Goal: Task Accomplishment & Management: Manage account settings

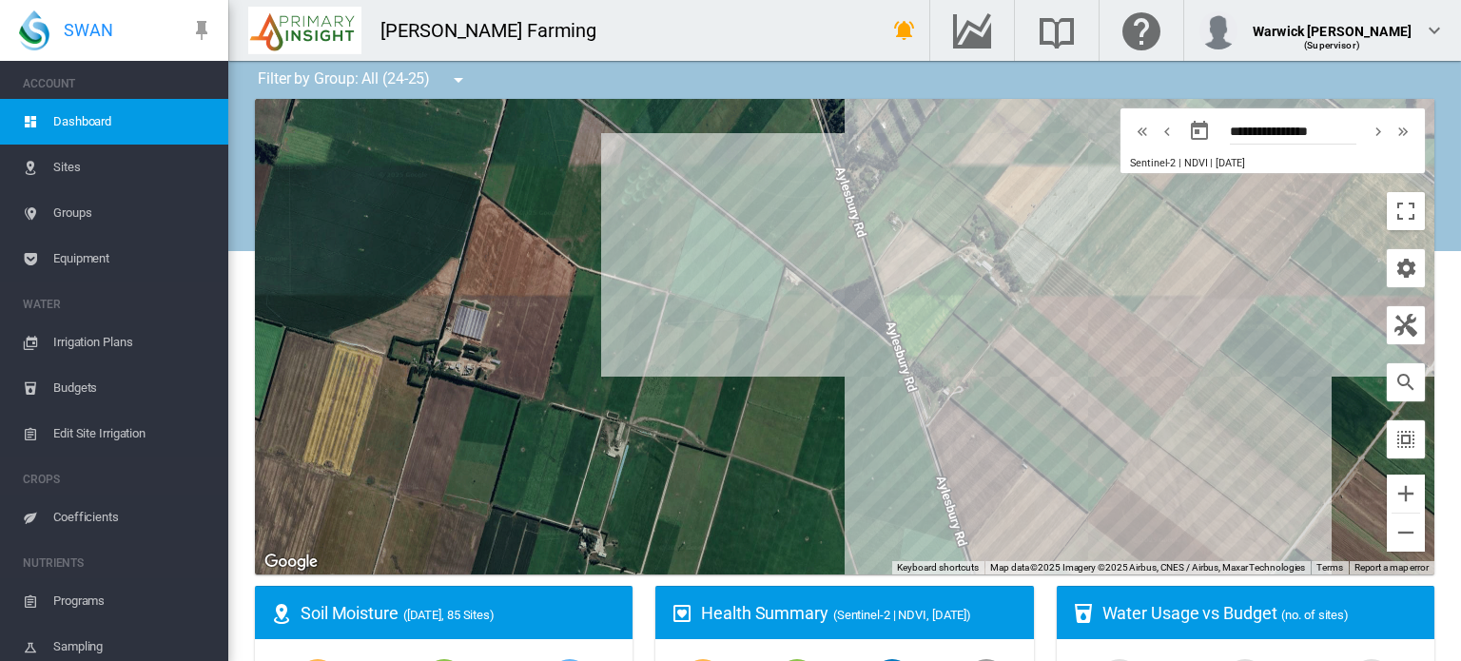
click at [1176, 381] on div at bounding box center [845, 337] width 1180 height 476
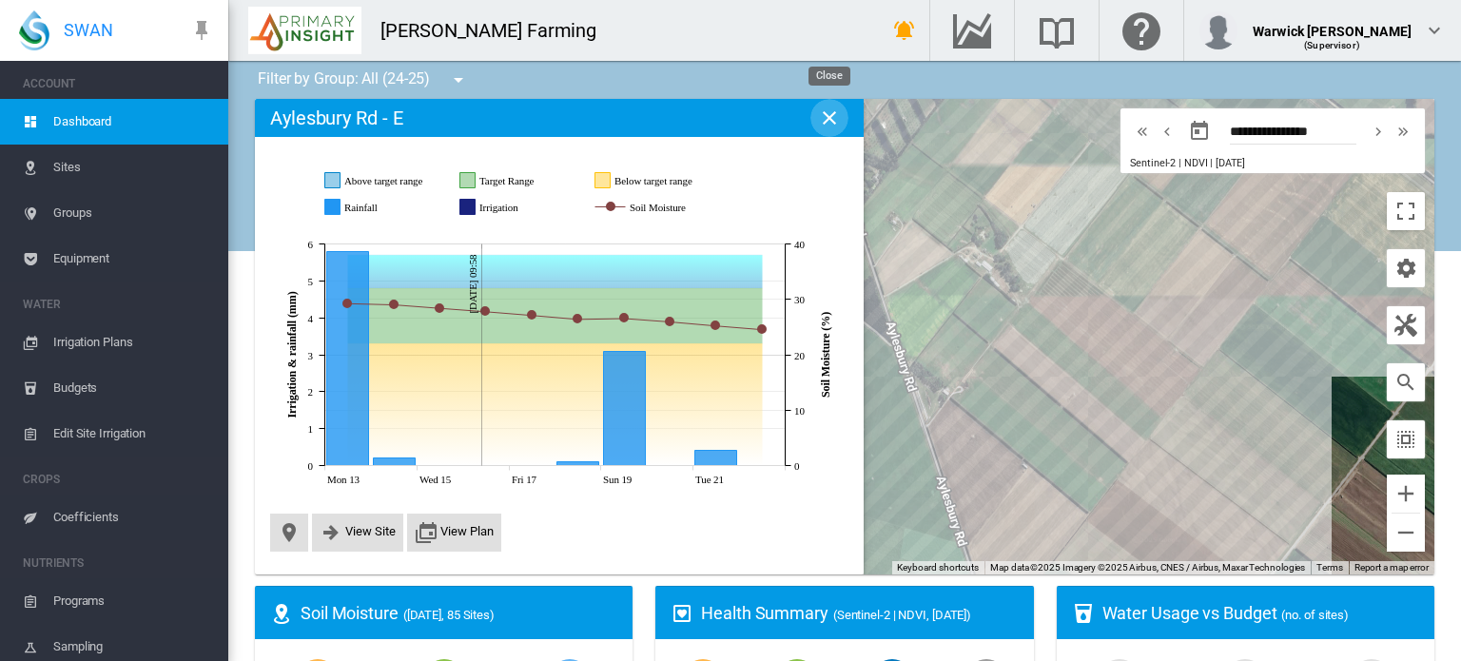
click at [836, 128] on md-icon "icon-close" at bounding box center [829, 118] width 23 height 23
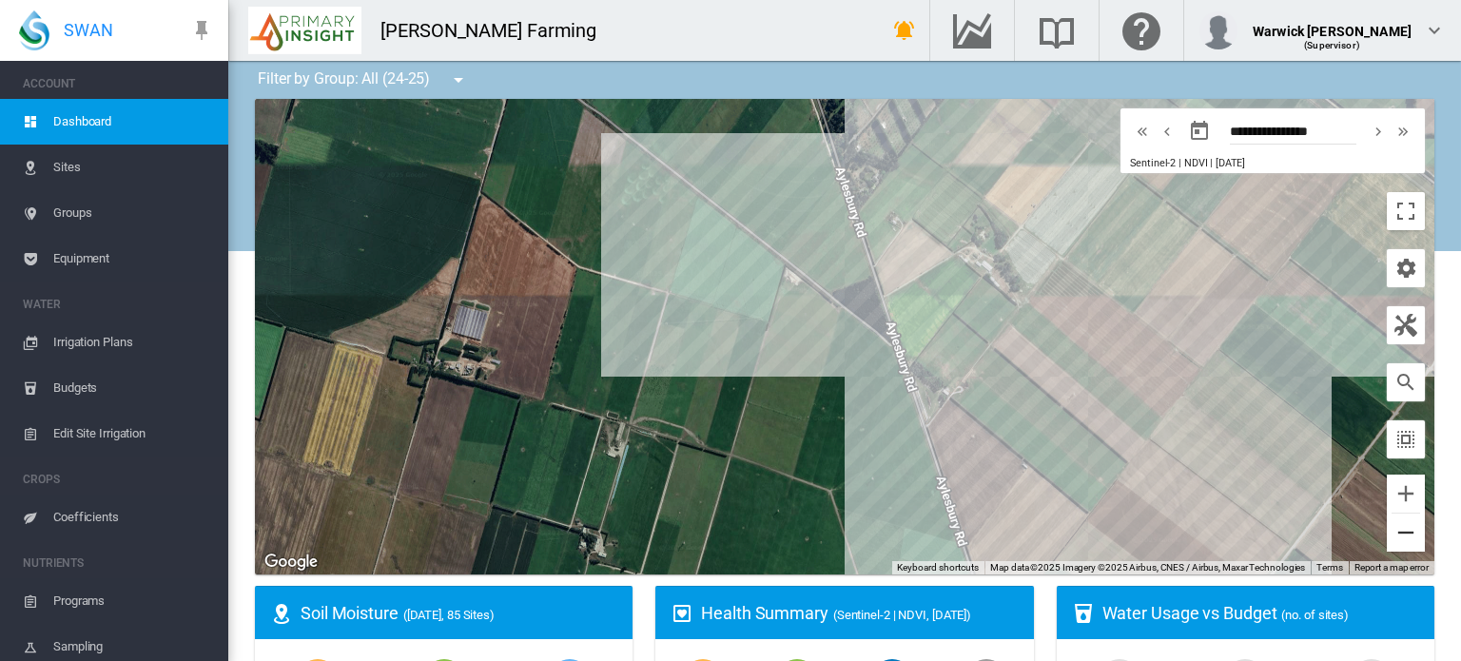
click at [1389, 534] on button "Zoom out" at bounding box center [1406, 533] width 38 height 38
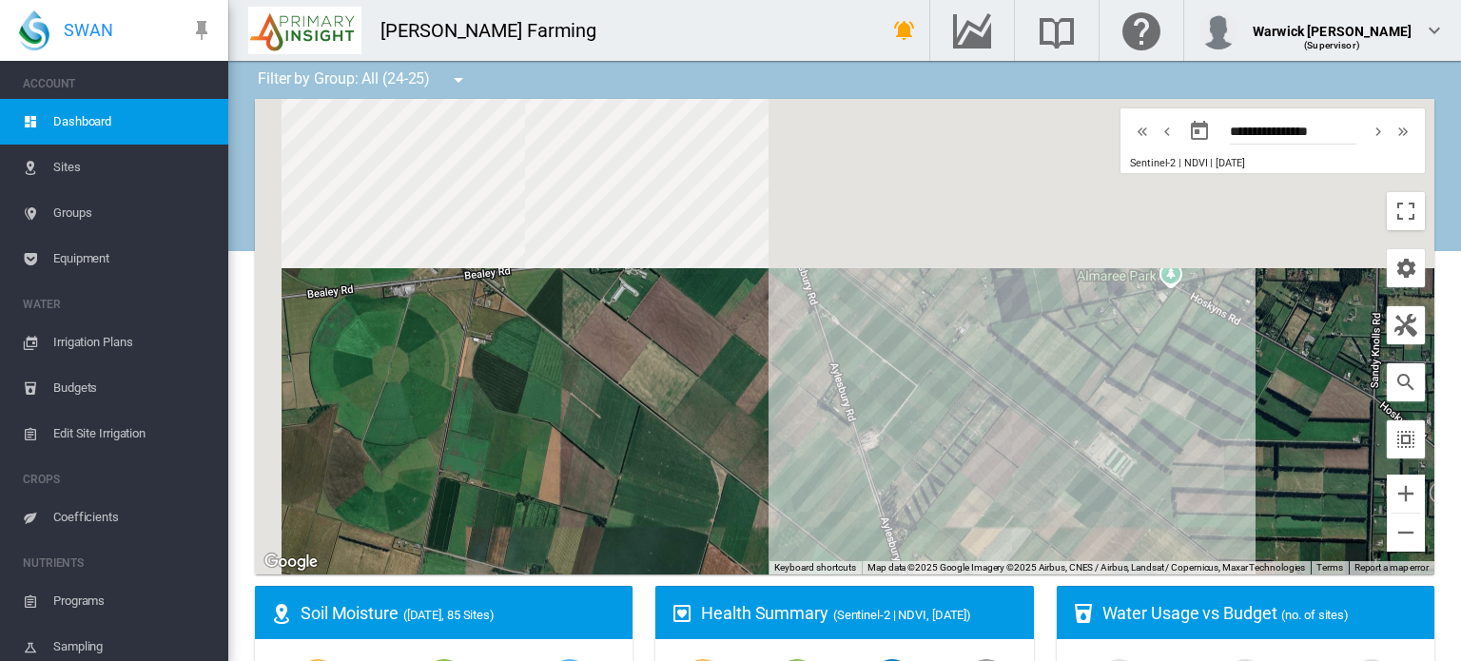
drag, startPoint x: 801, startPoint y: 212, endPoint x: 858, endPoint y: 568, distance: 360.4
click at [858, 568] on div "Site Health Indexes - × Name of current Site Health Area in chart. Click on a d…" at bounding box center [845, 337] width 1180 height 476
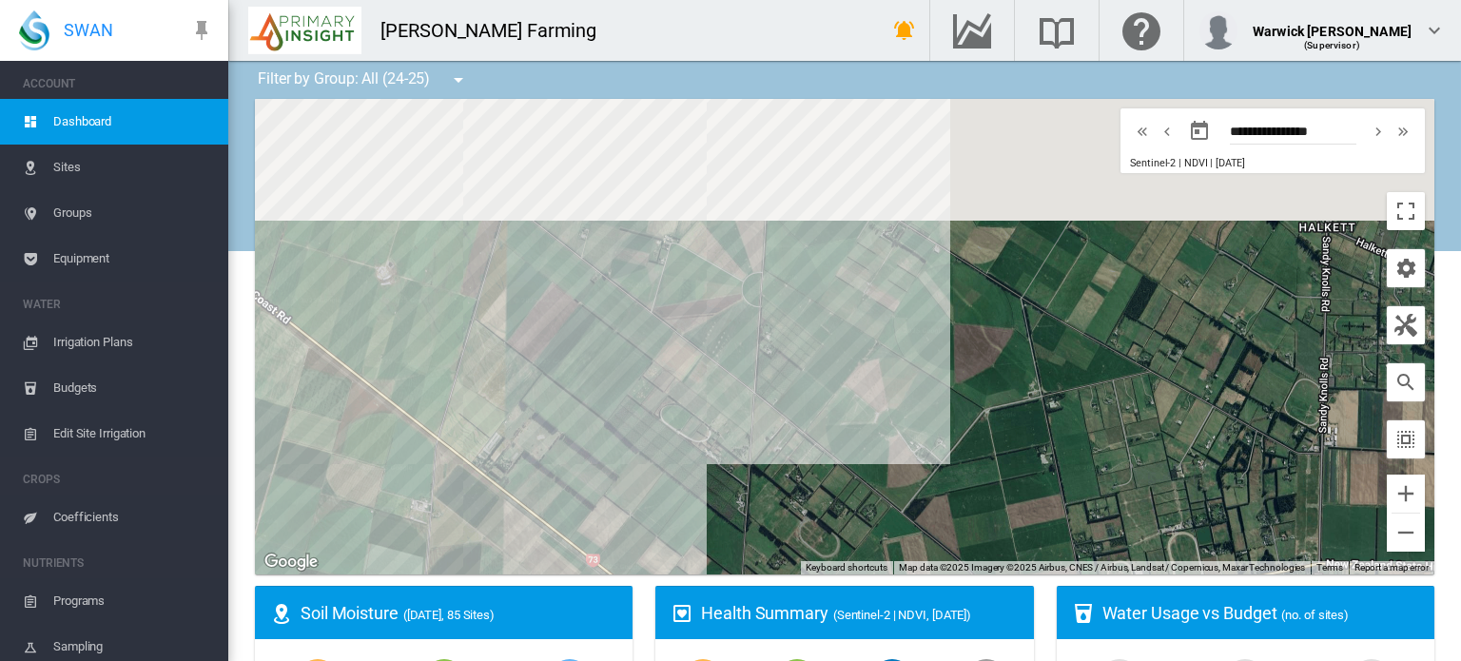
drag, startPoint x: 776, startPoint y: 190, endPoint x: 674, endPoint y: 551, distance: 374.9
click at [674, 551] on div at bounding box center [845, 337] width 1180 height 476
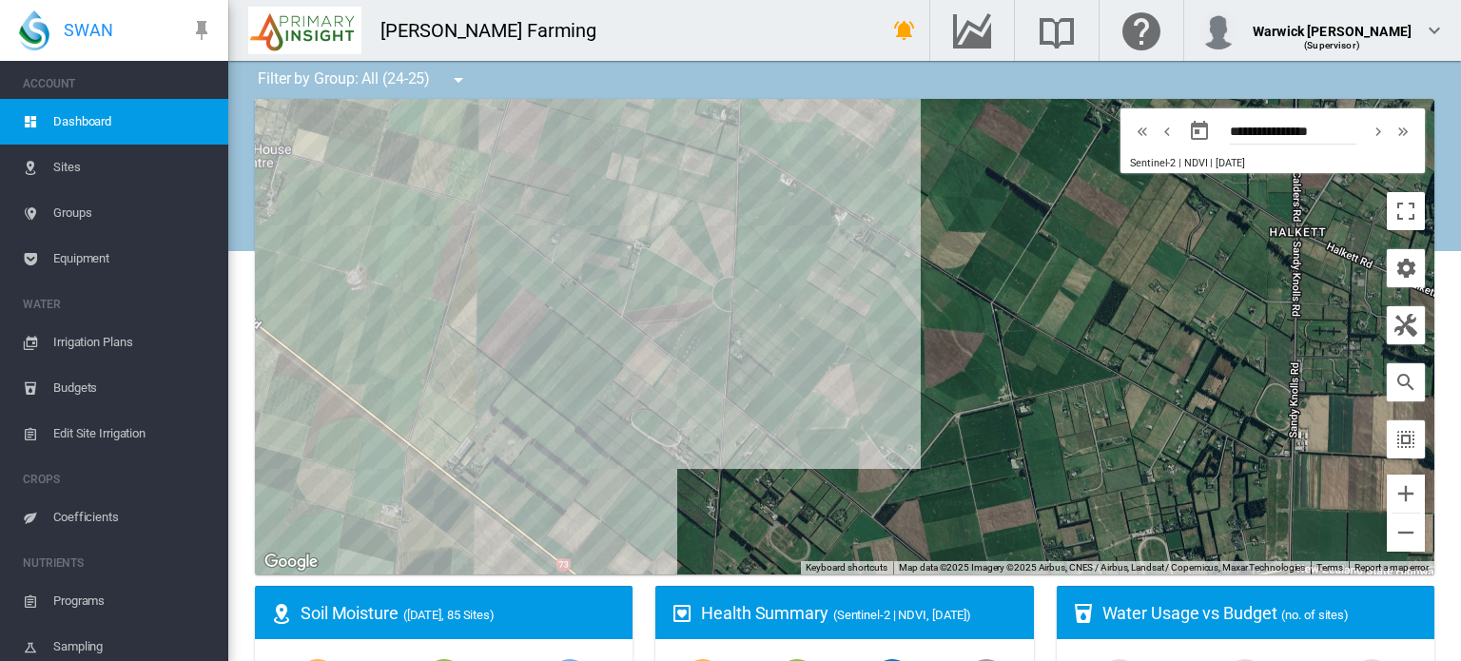
click at [712, 238] on div at bounding box center [845, 337] width 1180 height 476
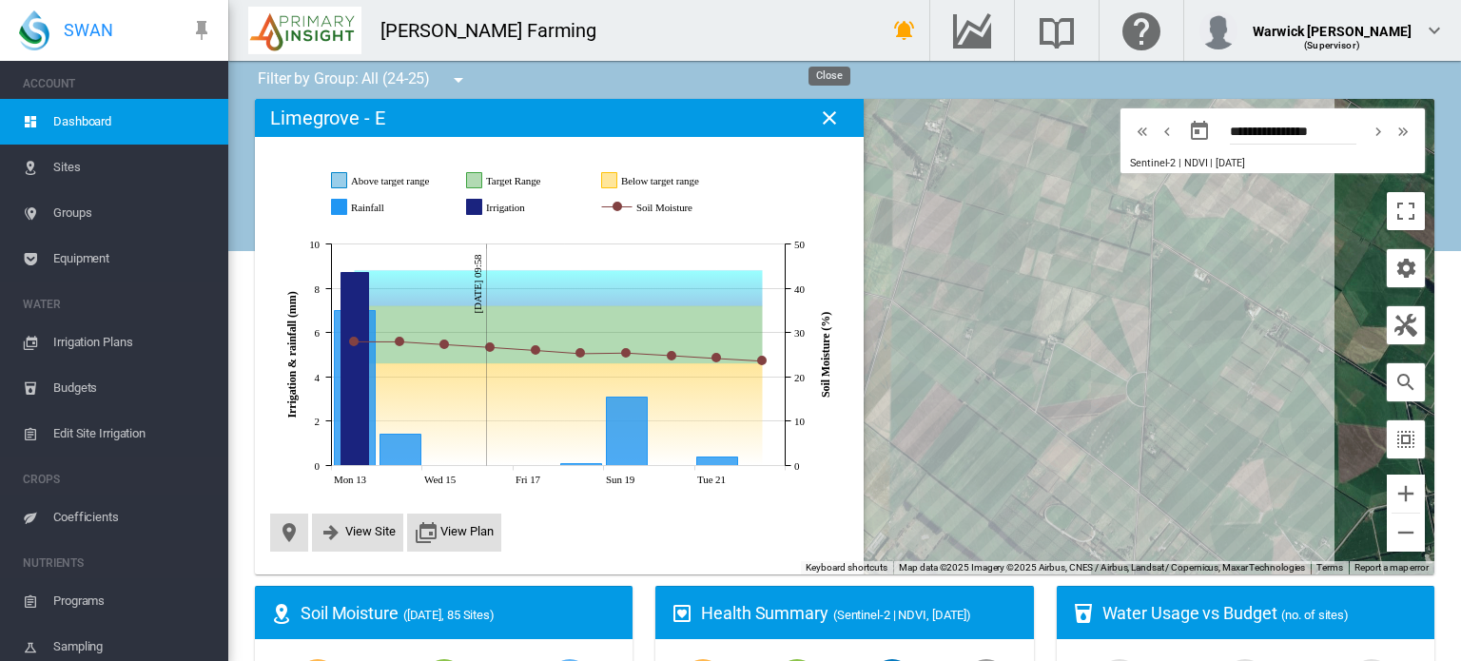
click at [830, 117] on md-icon "icon-close" at bounding box center [829, 118] width 23 height 23
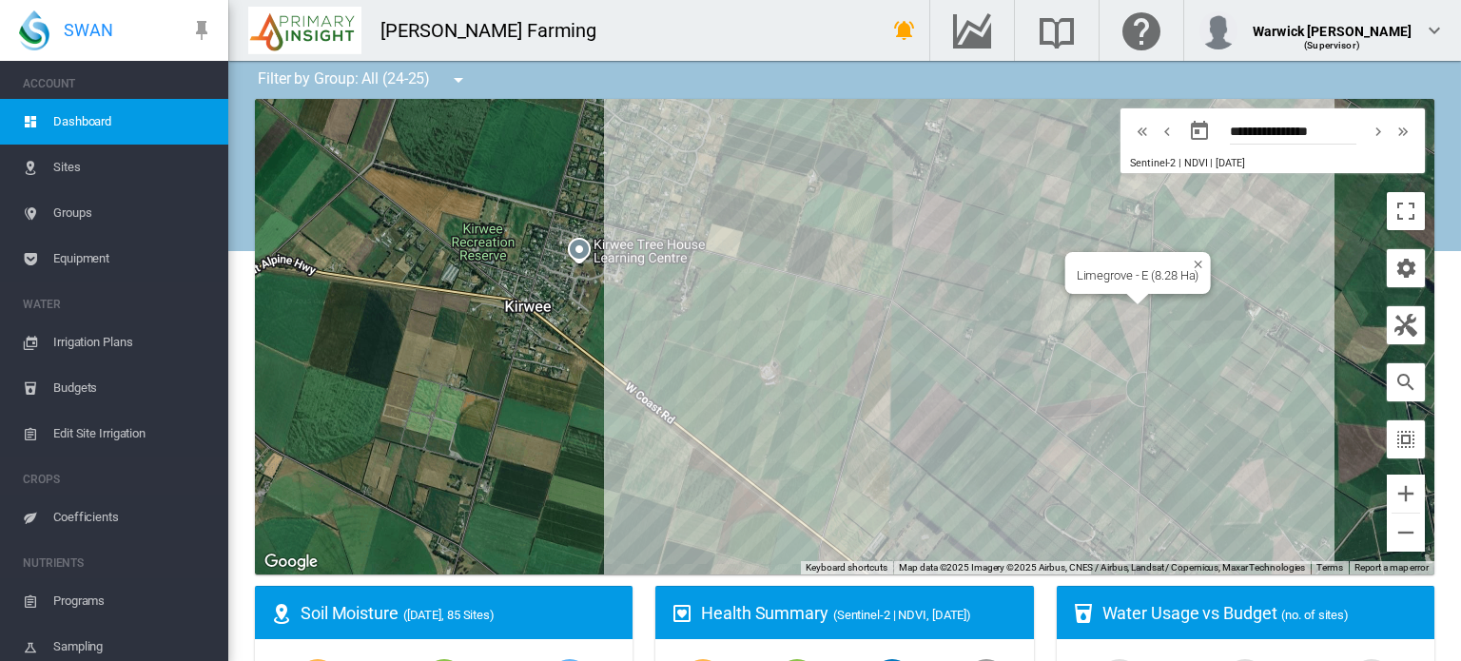
click at [1130, 323] on div "Limegrove - E (8.28 Ha)" at bounding box center [845, 337] width 1180 height 476
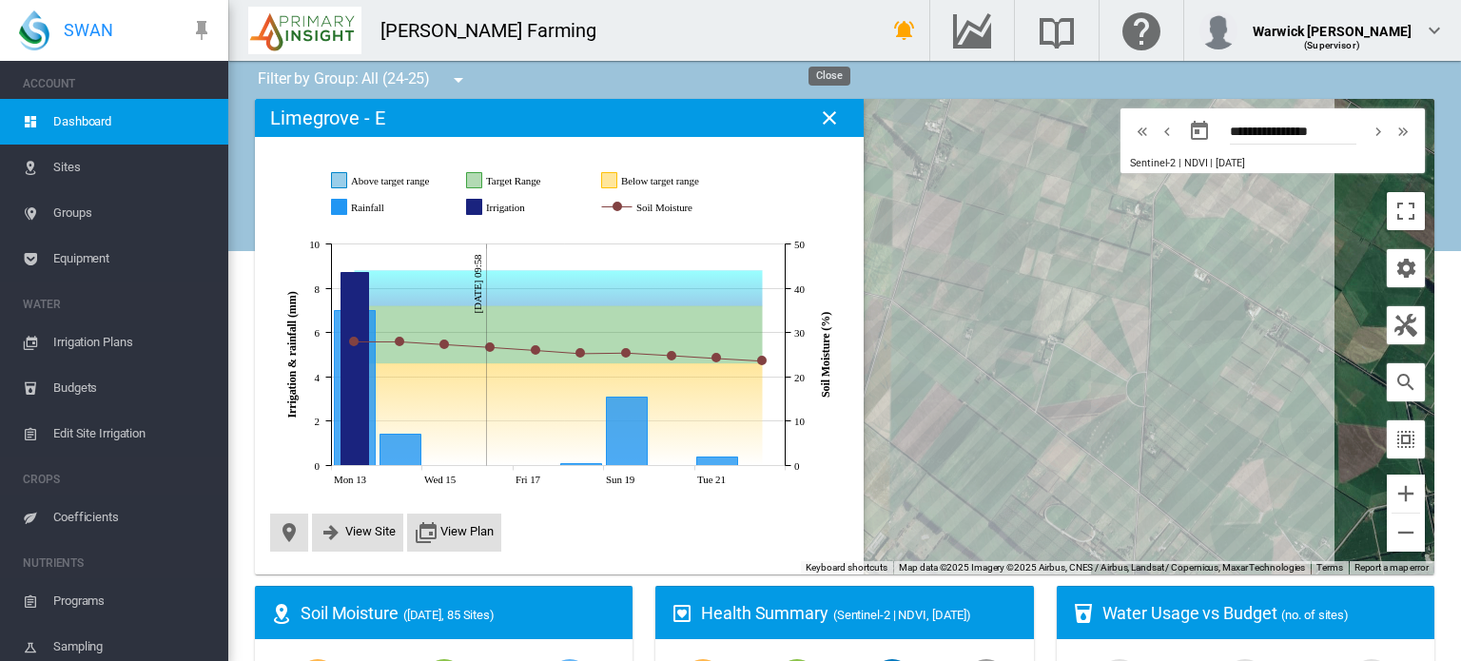
click at [822, 117] on md-icon "icon-close" at bounding box center [829, 118] width 23 height 23
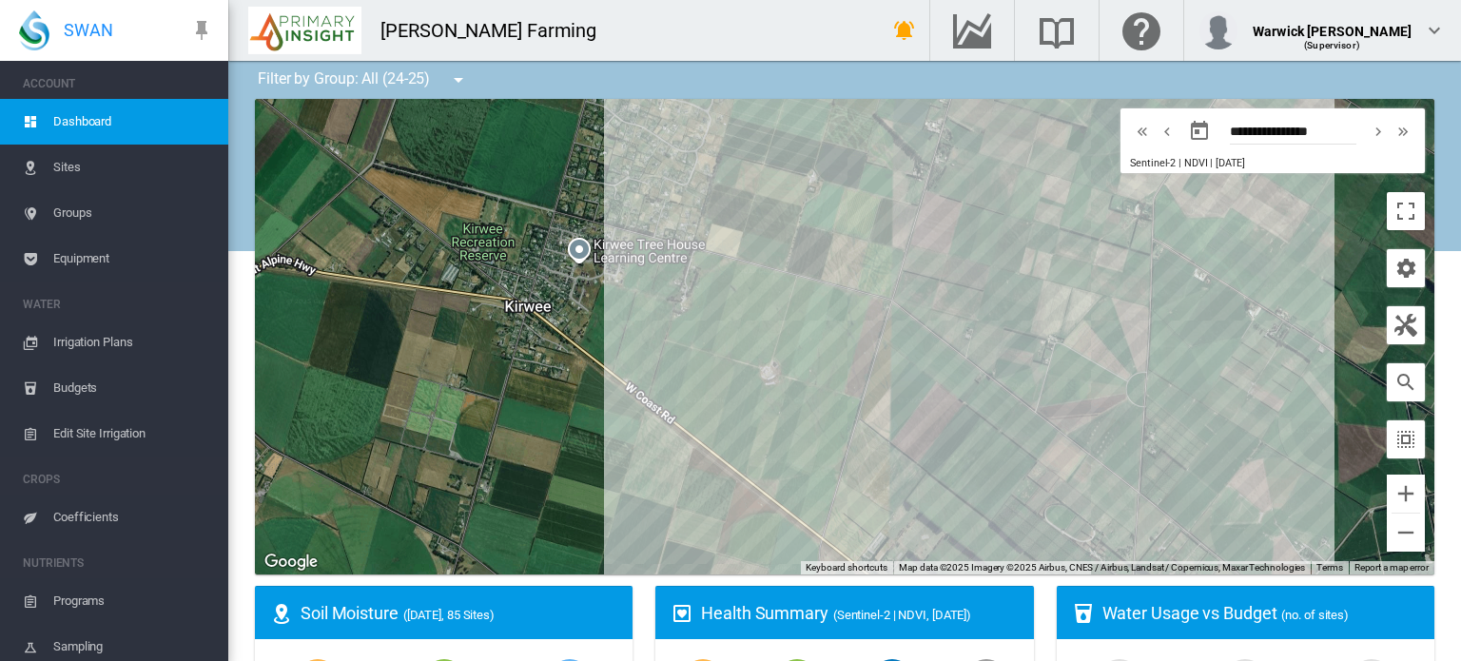
click at [82, 509] on span "Coefficients" at bounding box center [133, 518] width 160 height 46
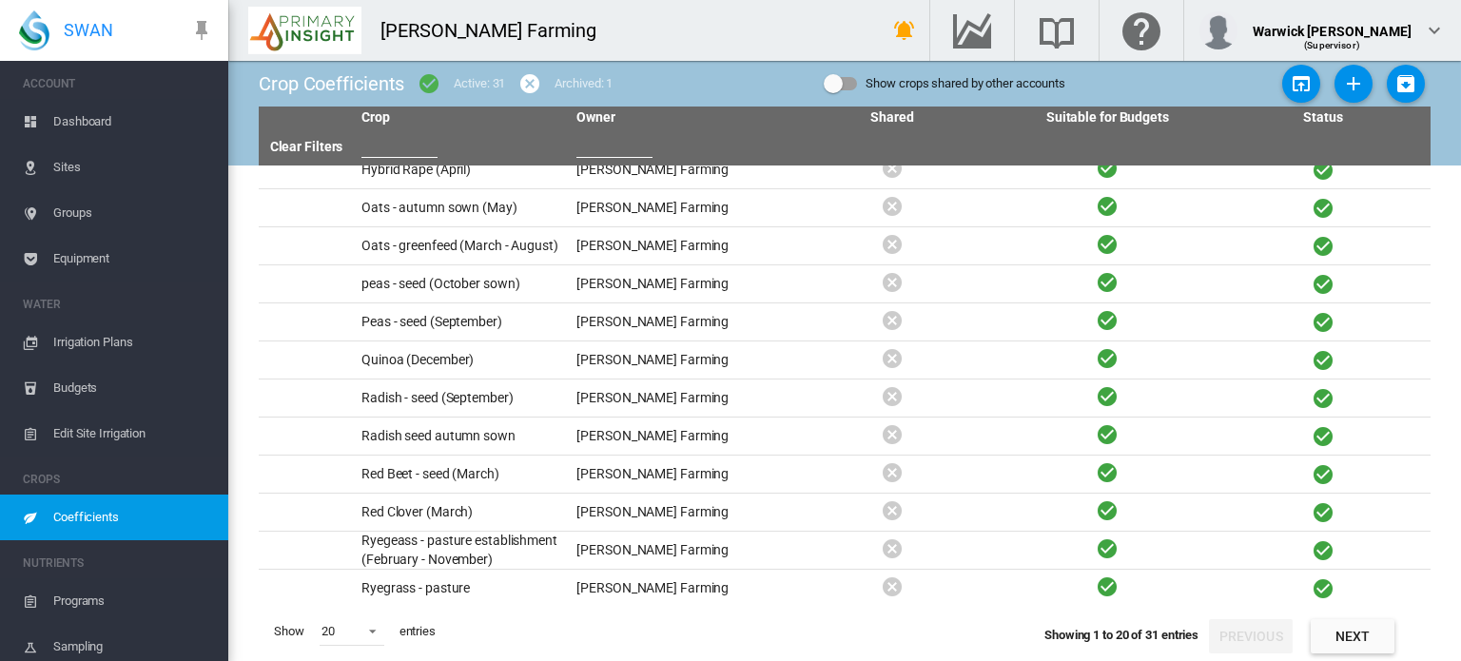
scroll to position [323, 0]
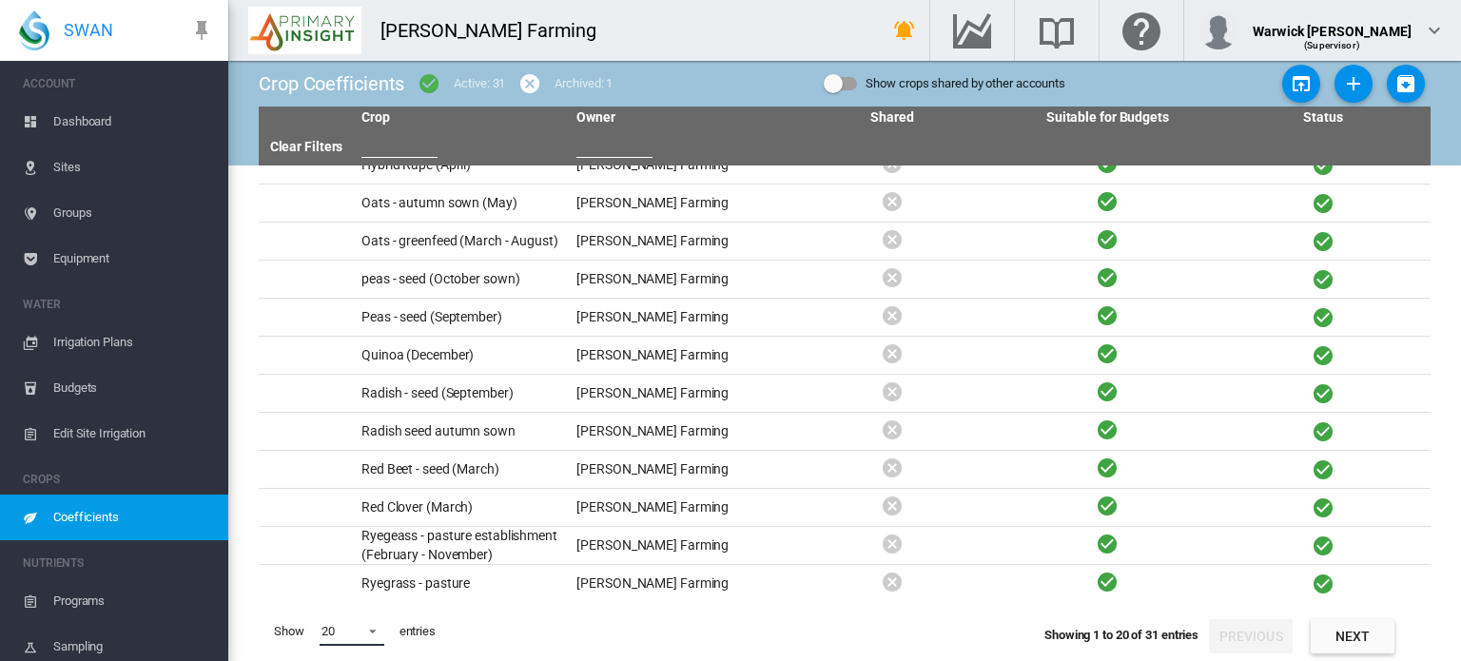
click at [371, 636] on span at bounding box center [367, 629] width 23 height 17
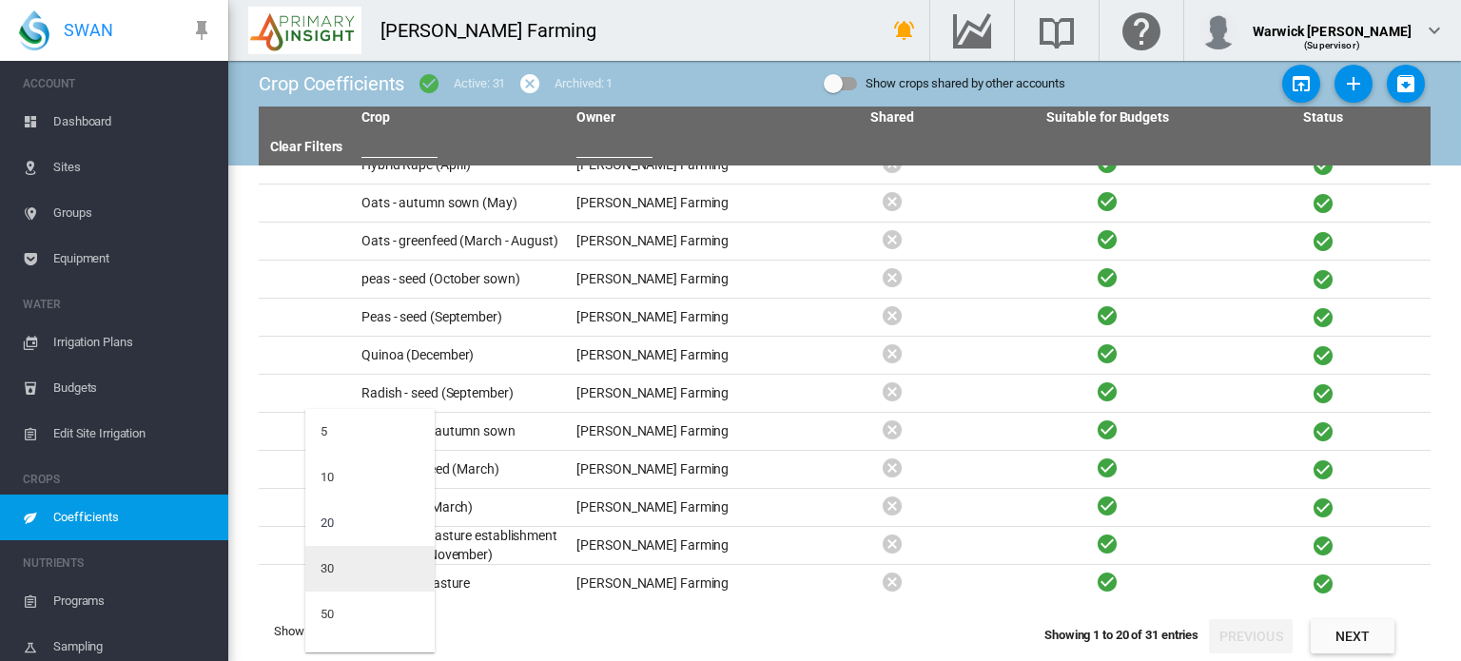
click at [365, 572] on md-option "30" at bounding box center [369, 569] width 129 height 46
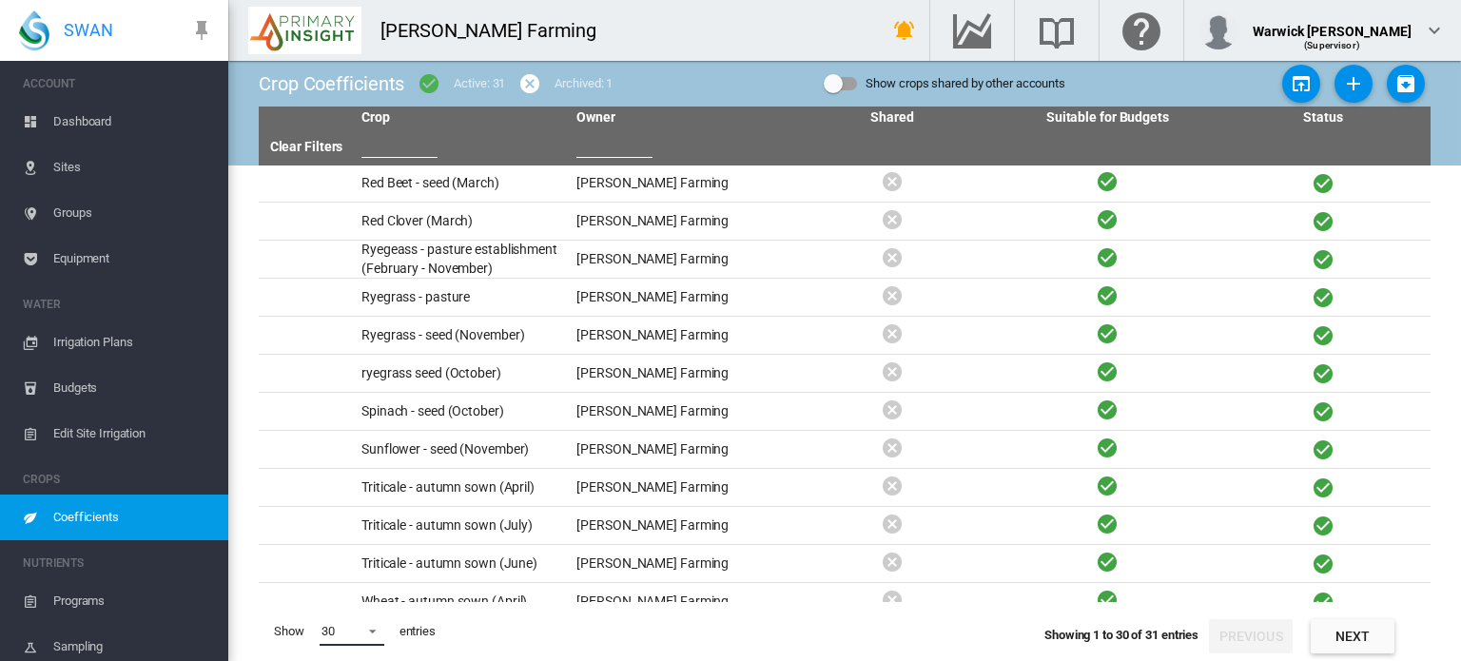
scroll to position [617, 0]
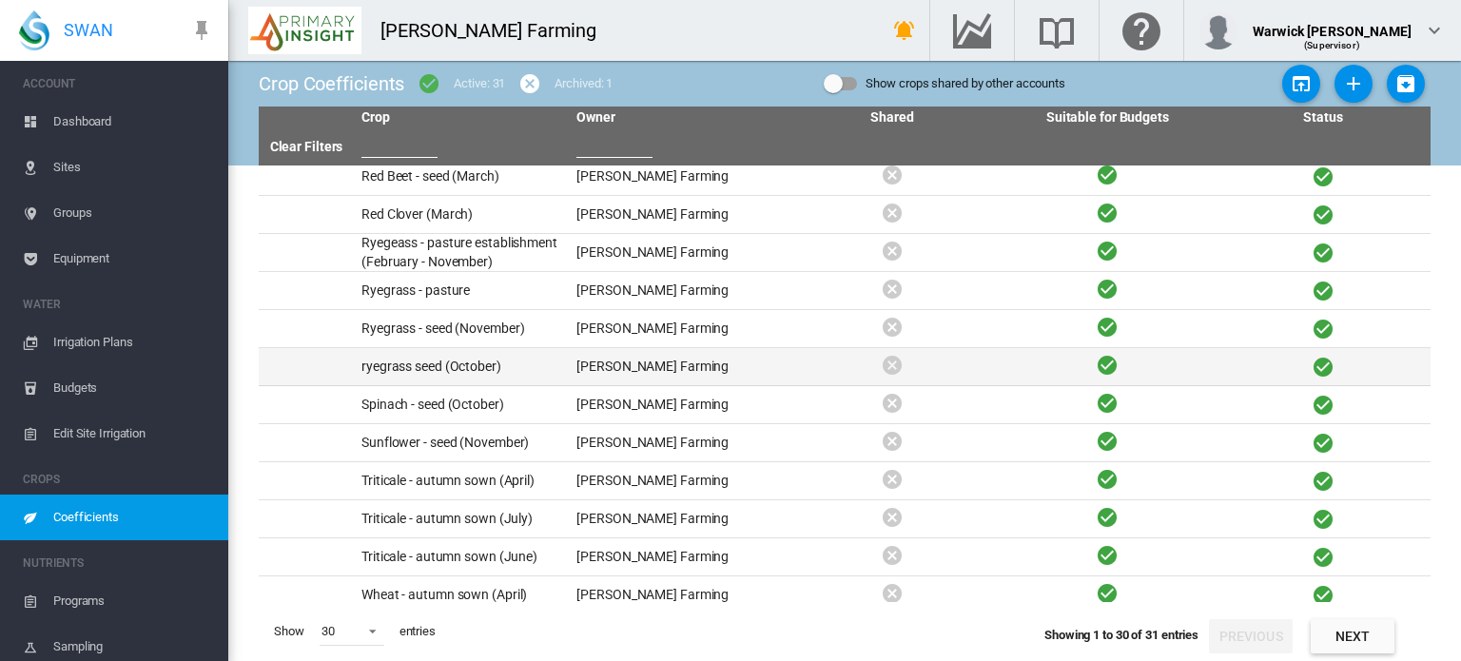
click at [441, 358] on td "ryegrass seed (October)" at bounding box center [461, 366] width 215 height 37
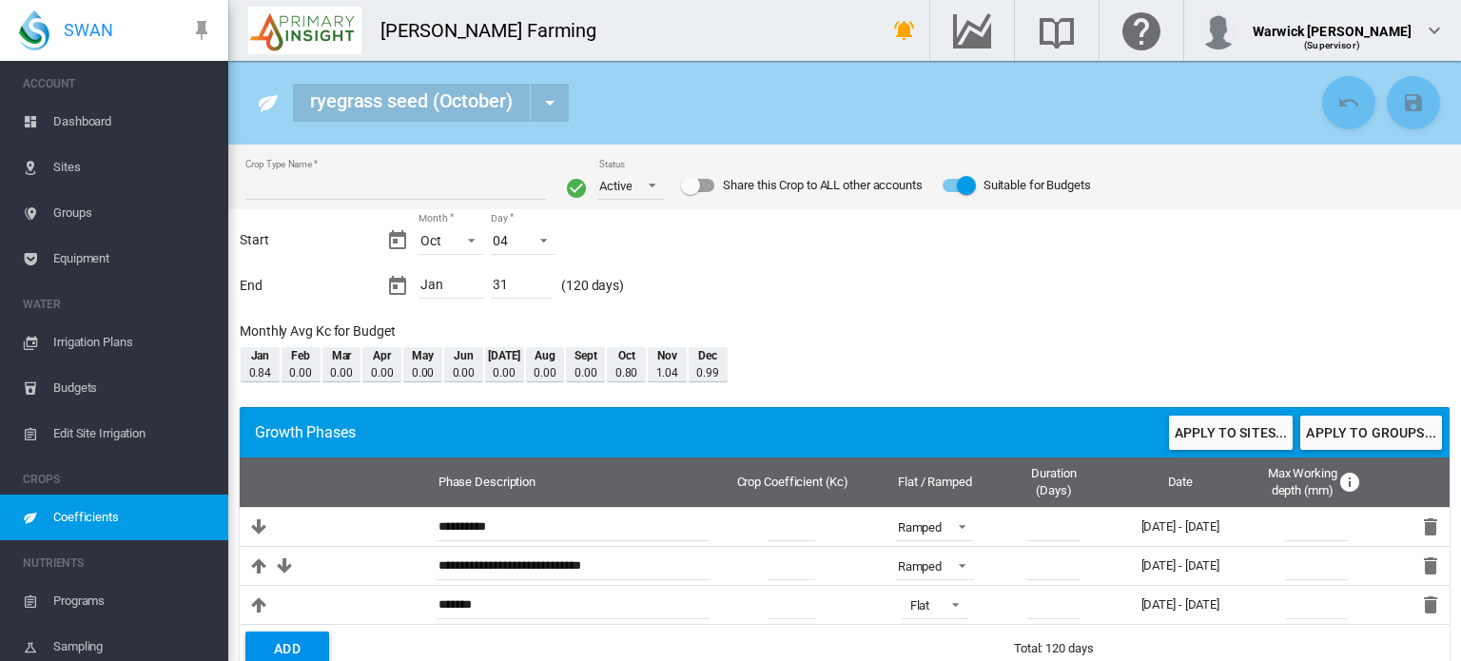
type input "**********"
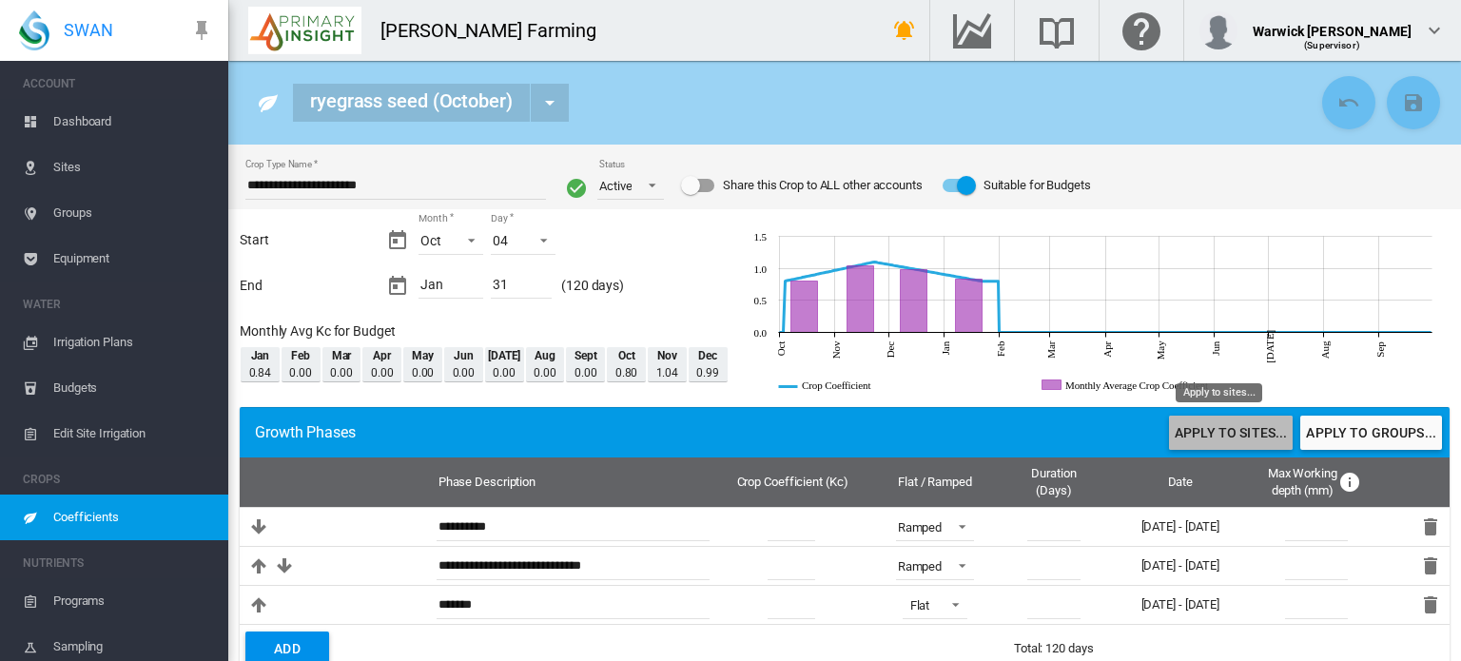
click at [1204, 425] on button "Apply to sites..." at bounding box center [1231, 433] width 124 height 34
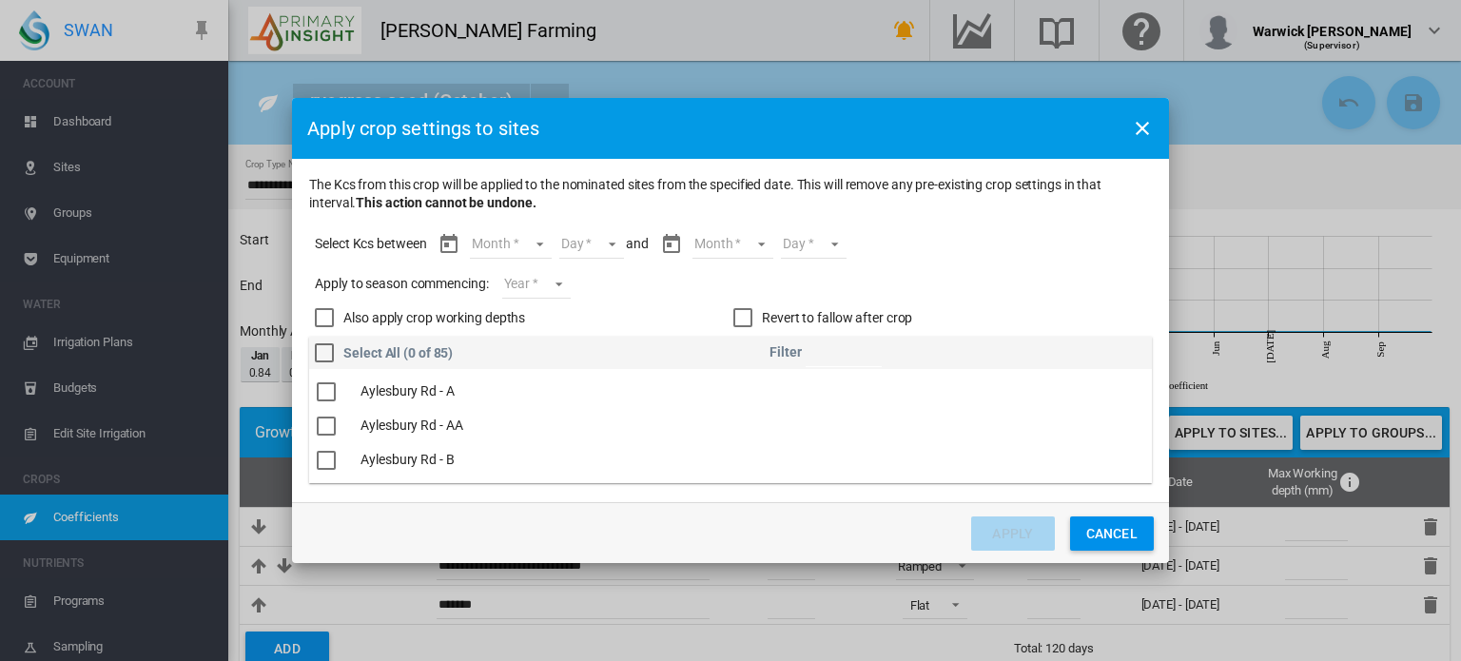
click at [540, 250] on md-select "Month Oct Nov Dec Jan" at bounding box center [510, 244] width 81 height 29
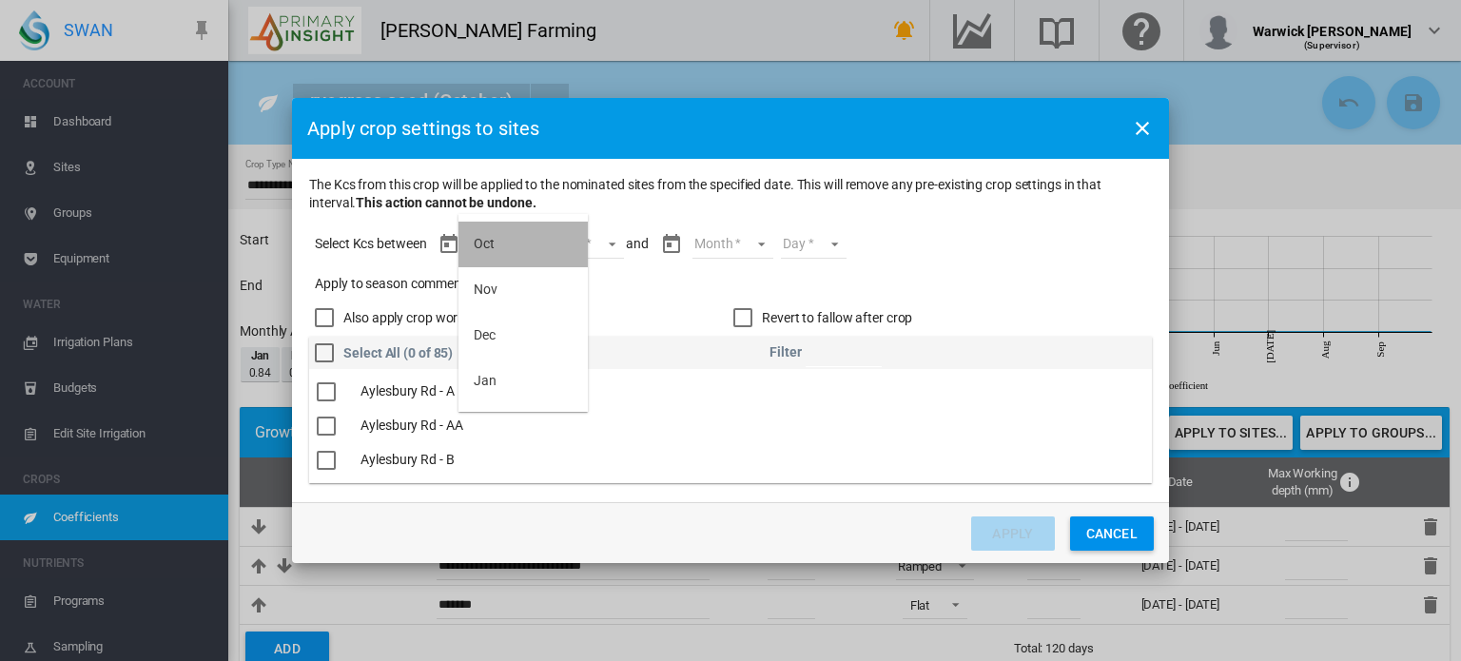
click at [537, 246] on md-option "Oct" at bounding box center [523, 245] width 129 height 46
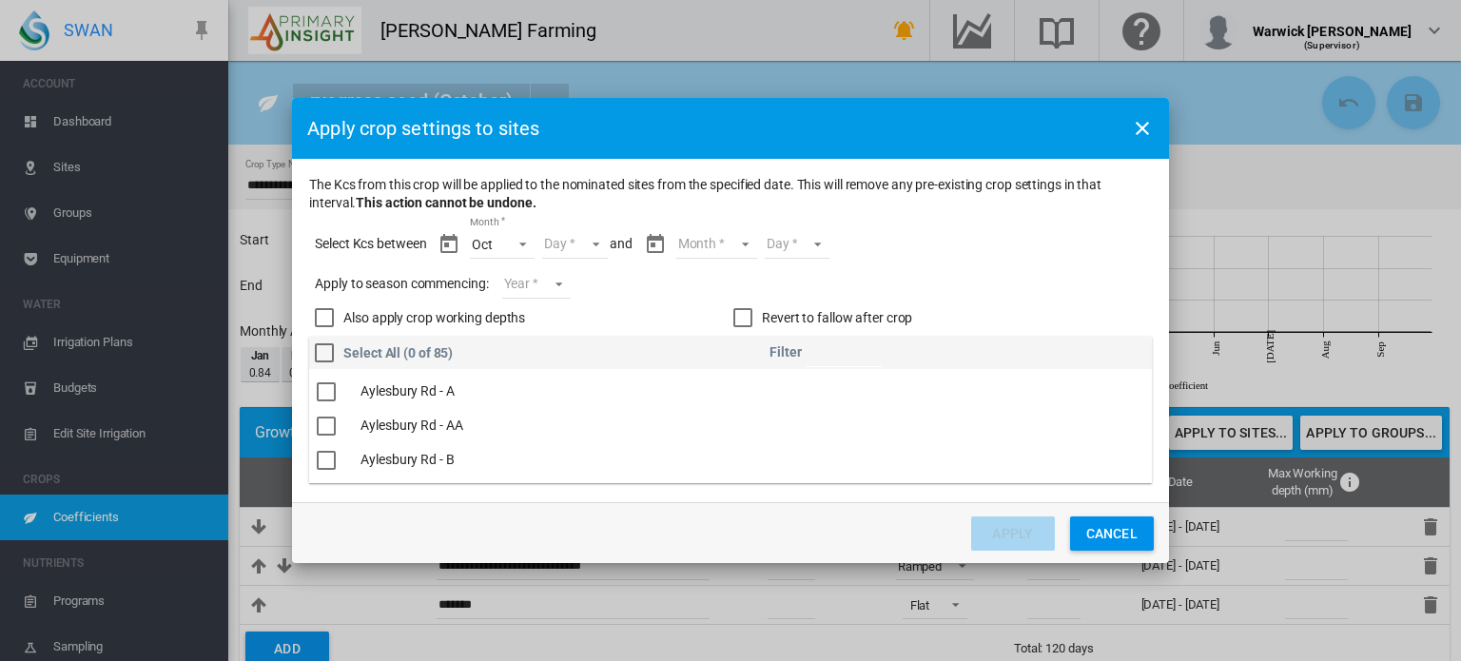
click at [598, 249] on md-select "Day 04 05 06 07 08 09 10 11 12 13 14 15 16 17 18 19 20 21 22 23 24 25 26 27 28 …" at bounding box center [575, 244] width 66 height 29
click at [597, 250] on md-option "04" at bounding box center [595, 245] width 129 height 46
click at [713, 238] on md-select "Month Oct Nov Dec Jan" at bounding box center [716, 244] width 81 height 29
click at [711, 392] on md-option "Jan" at bounding box center [727, 382] width 129 height 46
click at [807, 249] on md-select "Day 01 02 03 04 05 06 07 08 09 10 11 12 13 14 15 16 17 18 19 20 21 22 23 24 25 …" at bounding box center [781, 244] width 66 height 29
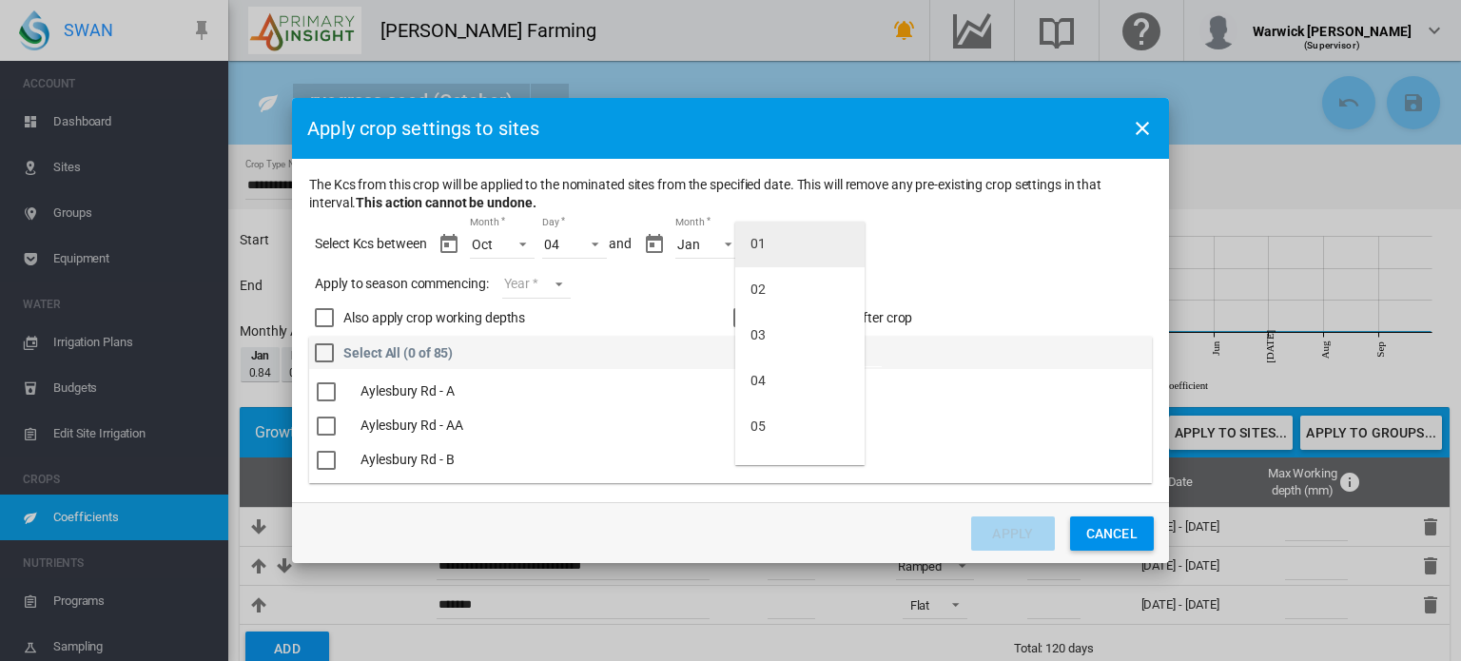
scroll to position [1172, 0]
click at [767, 437] on md-option "31" at bounding box center [799, 443] width 129 height 46
click at [561, 282] on md-select "Year [DATE] [CREDIT_CARD_NUMBER]" at bounding box center [536, 284] width 69 height 29
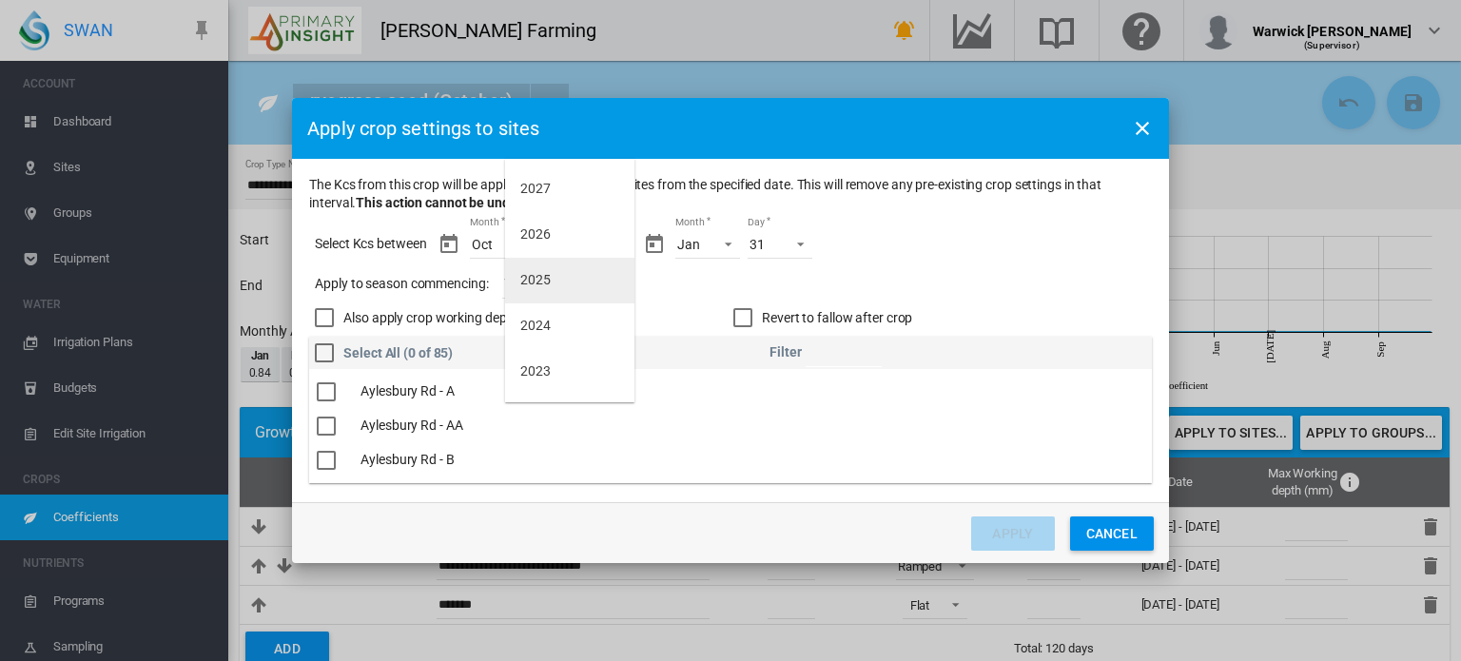
click at [561, 282] on md-option "2025" at bounding box center [569, 281] width 129 height 46
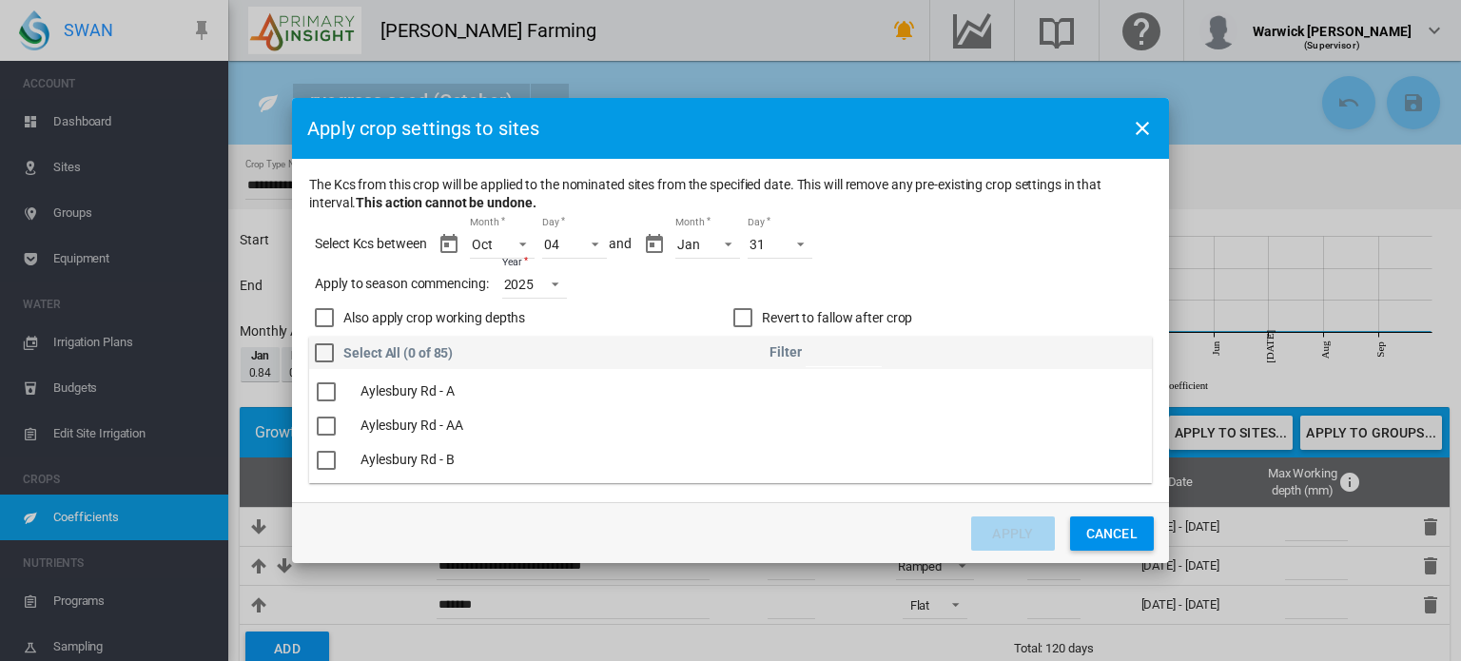
click at [326, 325] on div "Also apply crop working depths" at bounding box center [324, 317] width 19 height 19
click at [335, 378] on div "The Kcs ..." at bounding box center [326, 376] width 19 height 19
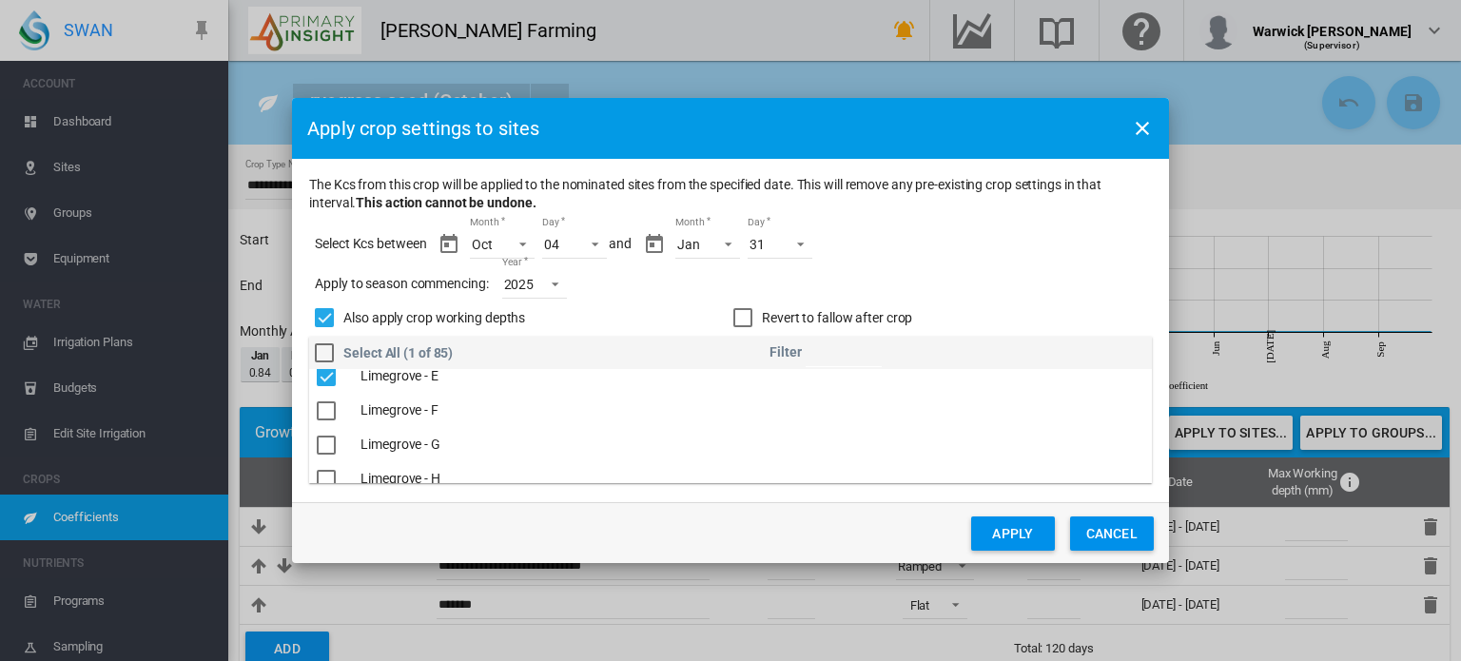
click at [1006, 530] on button "Apply" at bounding box center [1013, 534] width 84 height 34
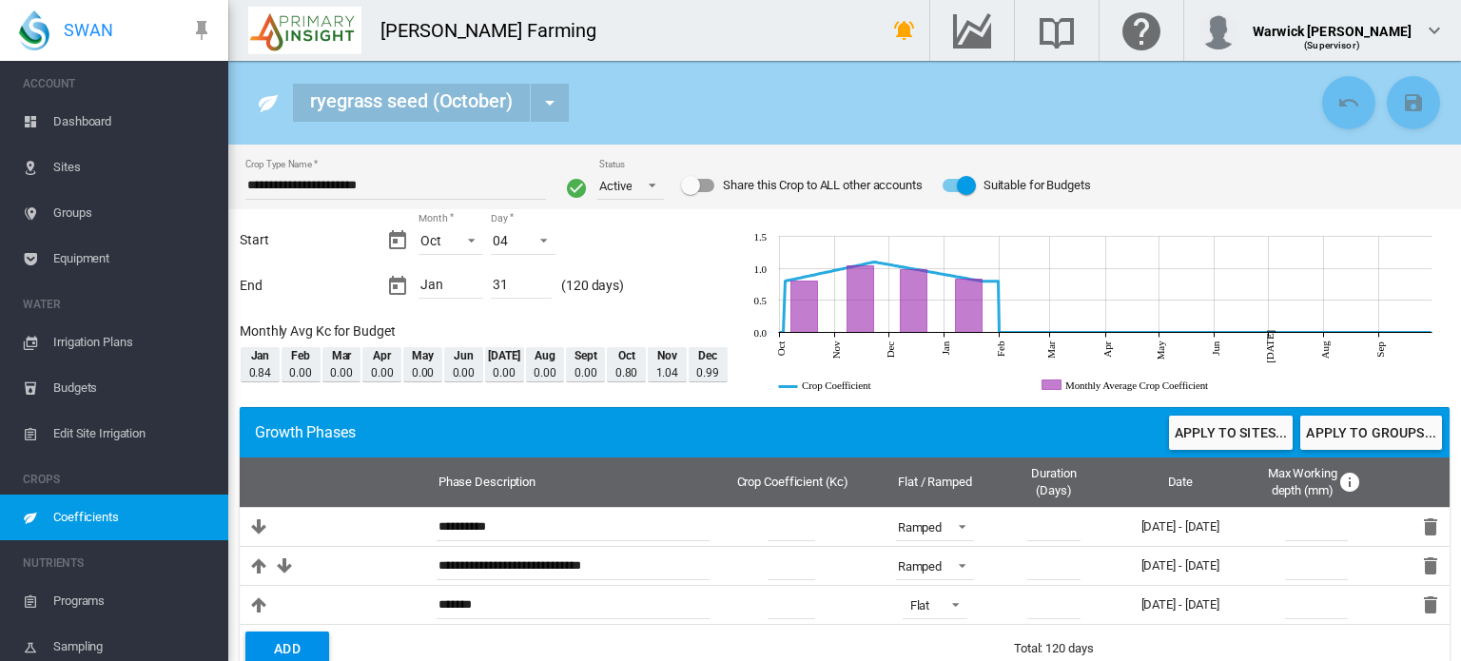
click at [94, 113] on span "Dashboard" at bounding box center [133, 122] width 160 height 46
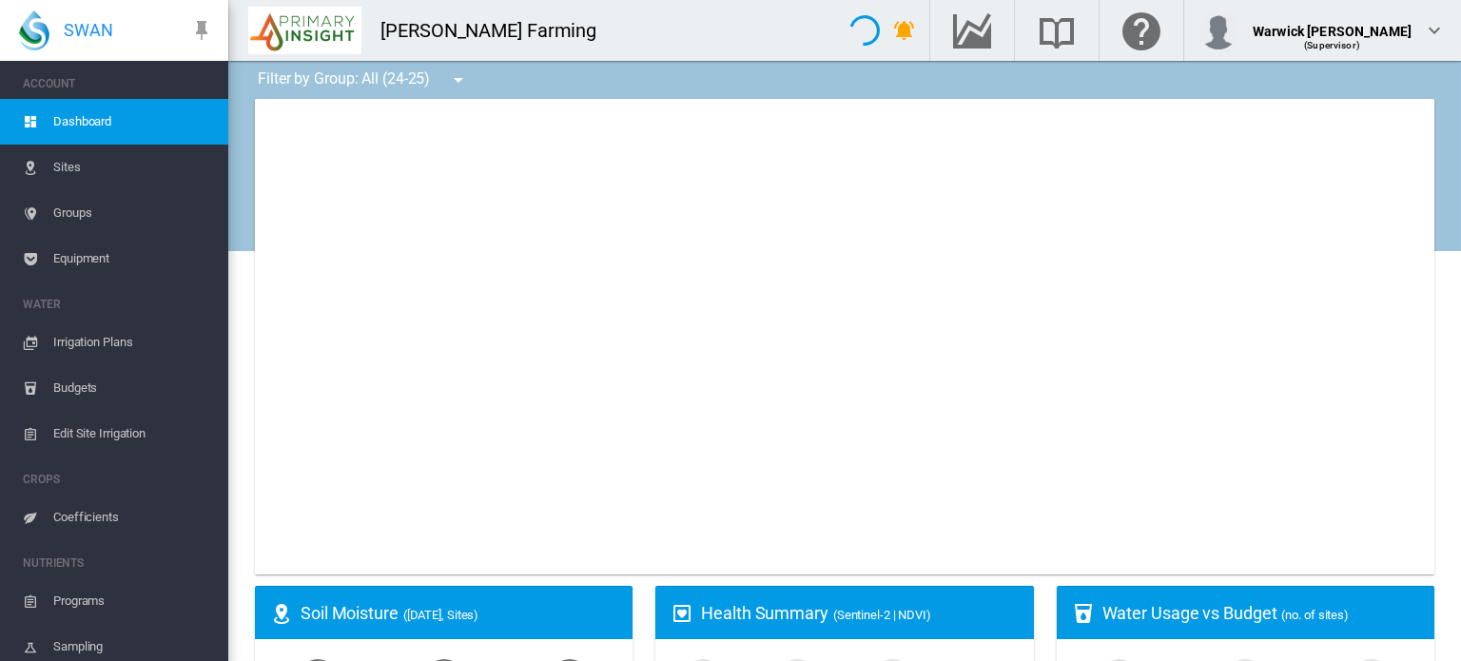
type input "**********"
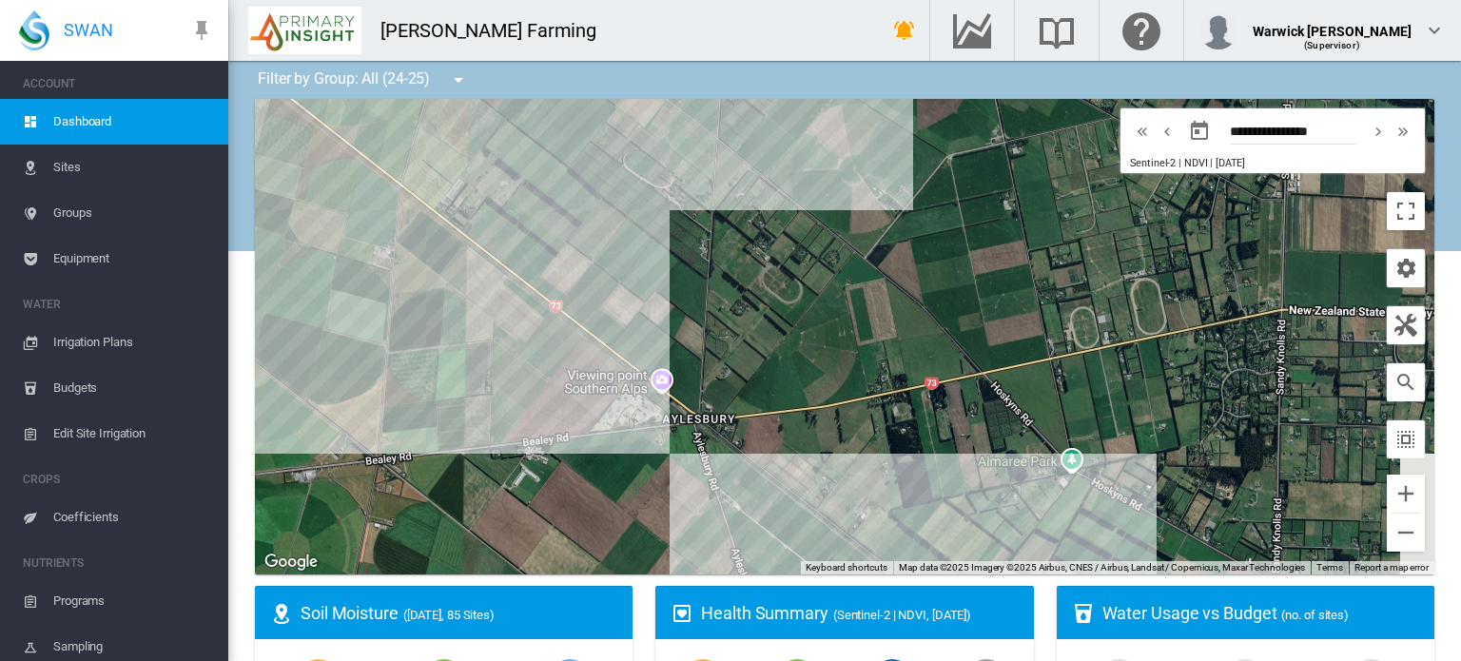
drag, startPoint x: 1061, startPoint y: 513, endPoint x: 635, endPoint y: 155, distance: 556.5
click at [635, 155] on div at bounding box center [845, 337] width 1180 height 476
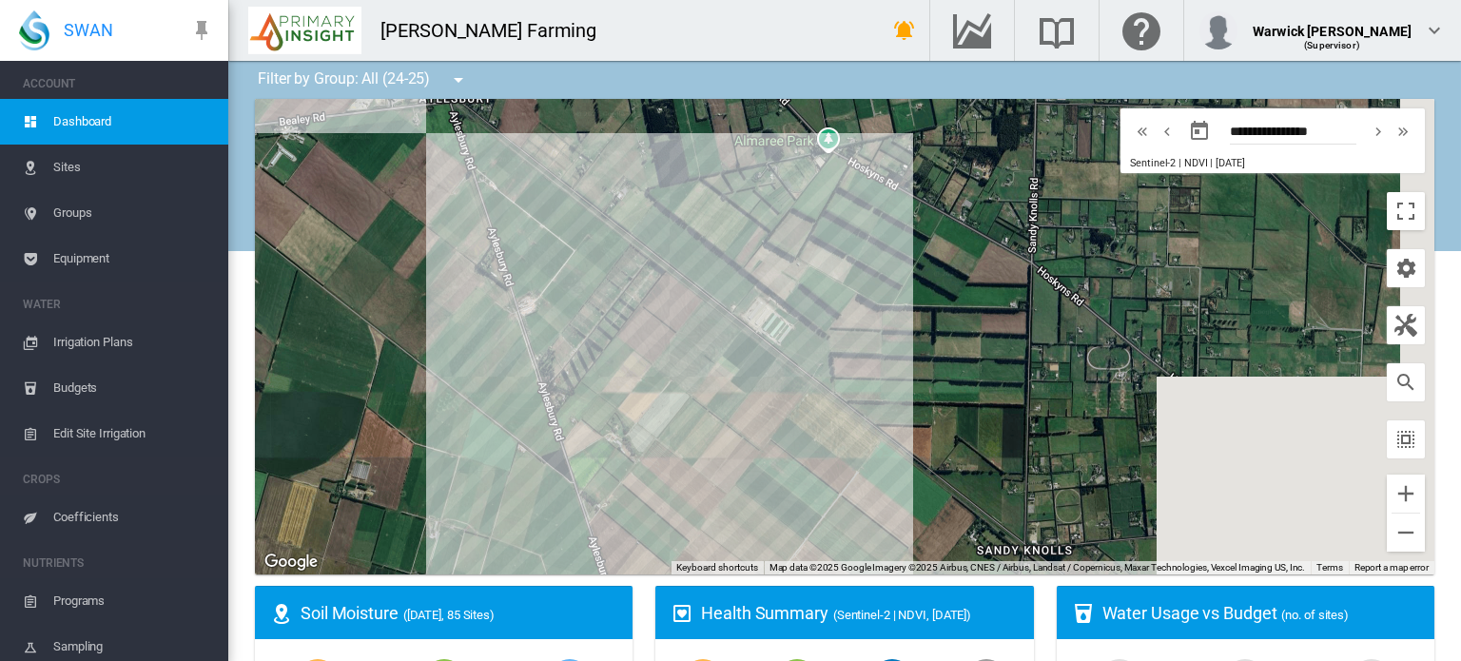
drag, startPoint x: 894, startPoint y: 438, endPoint x: 653, endPoint y: 101, distance: 414.5
click at [653, 101] on div at bounding box center [845, 337] width 1180 height 476
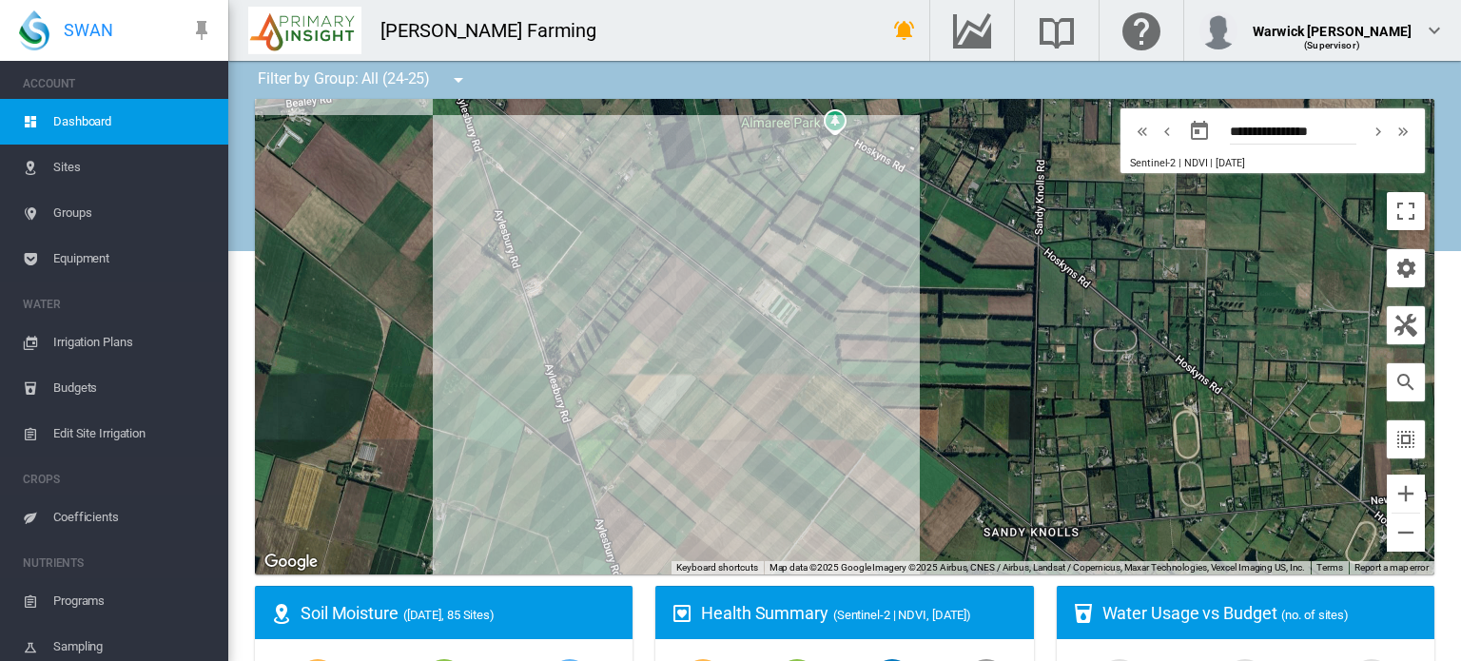
click at [84, 515] on span "Coefficients" at bounding box center [133, 518] width 160 height 46
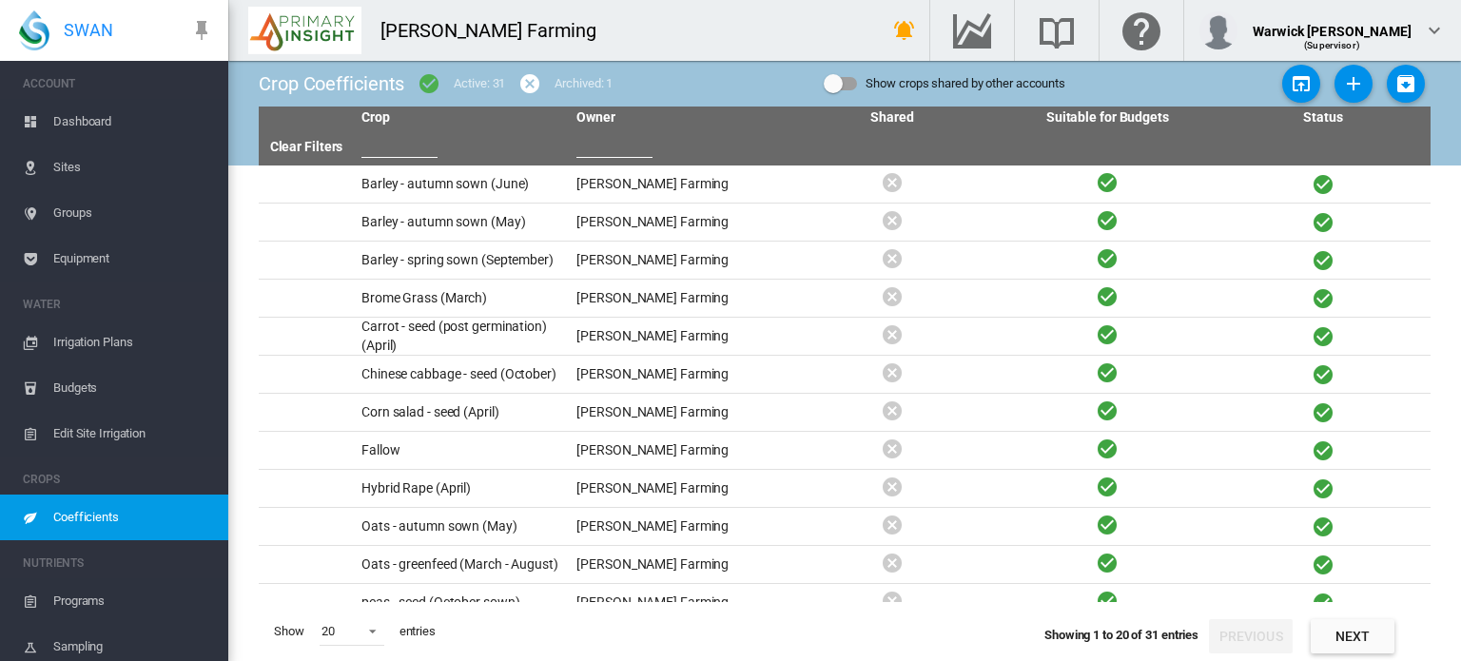
scroll to position [323, 0]
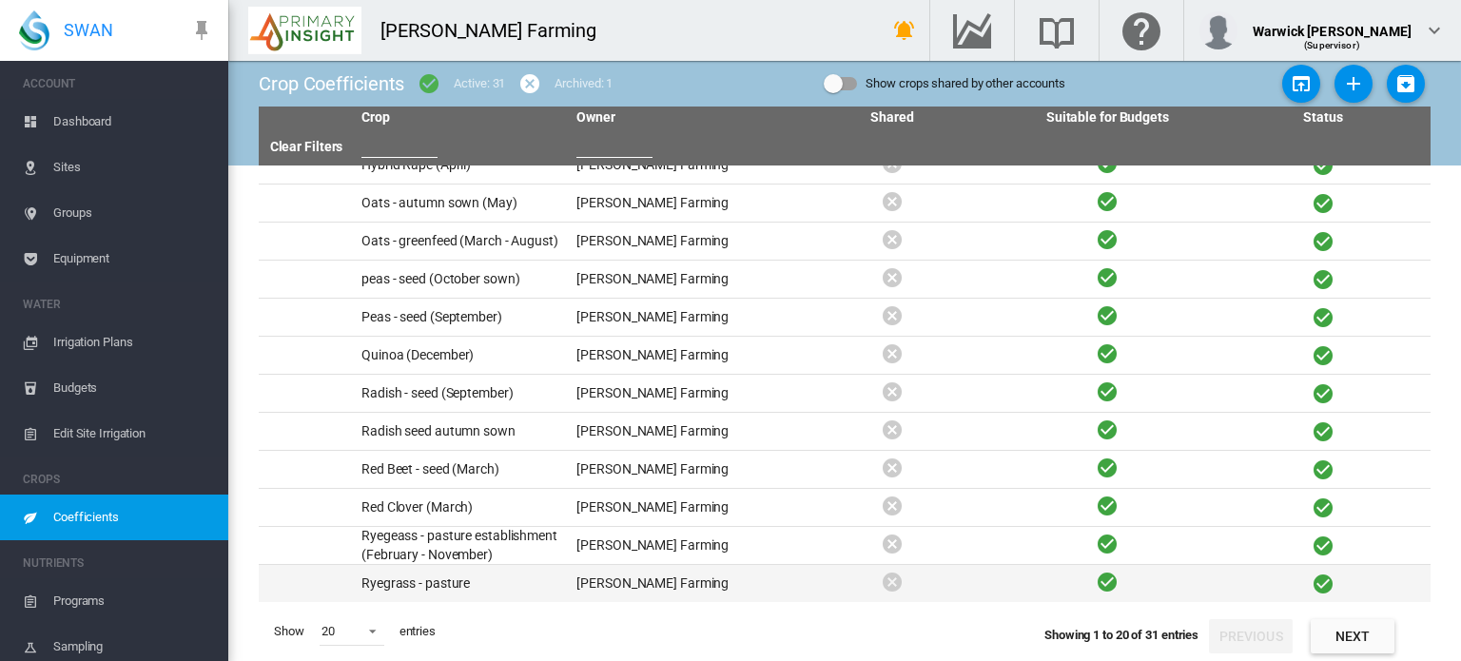
click at [443, 584] on td "Ryegrass - pasture" at bounding box center [461, 583] width 215 height 37
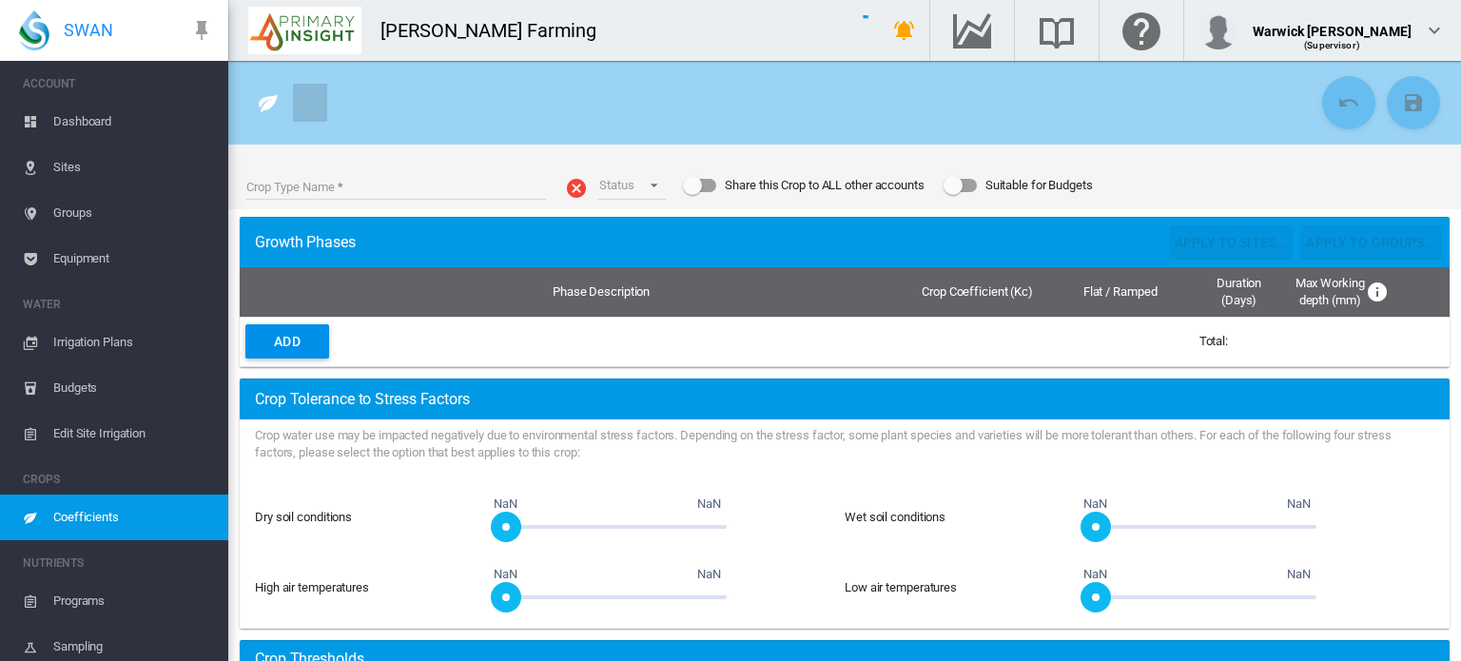
type input "**********"
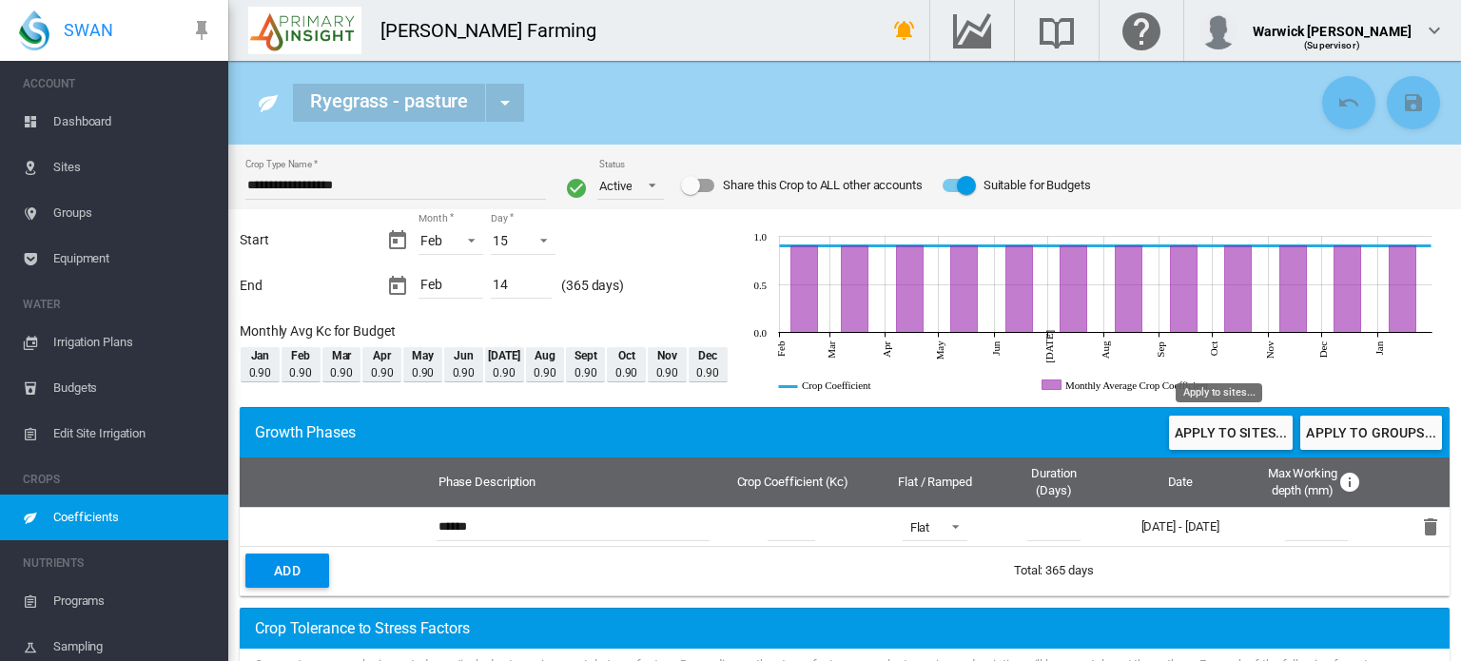
click at [1222, 441] on button "Apply to sites..." at bounding box center [1231, 433] width 124 height 34
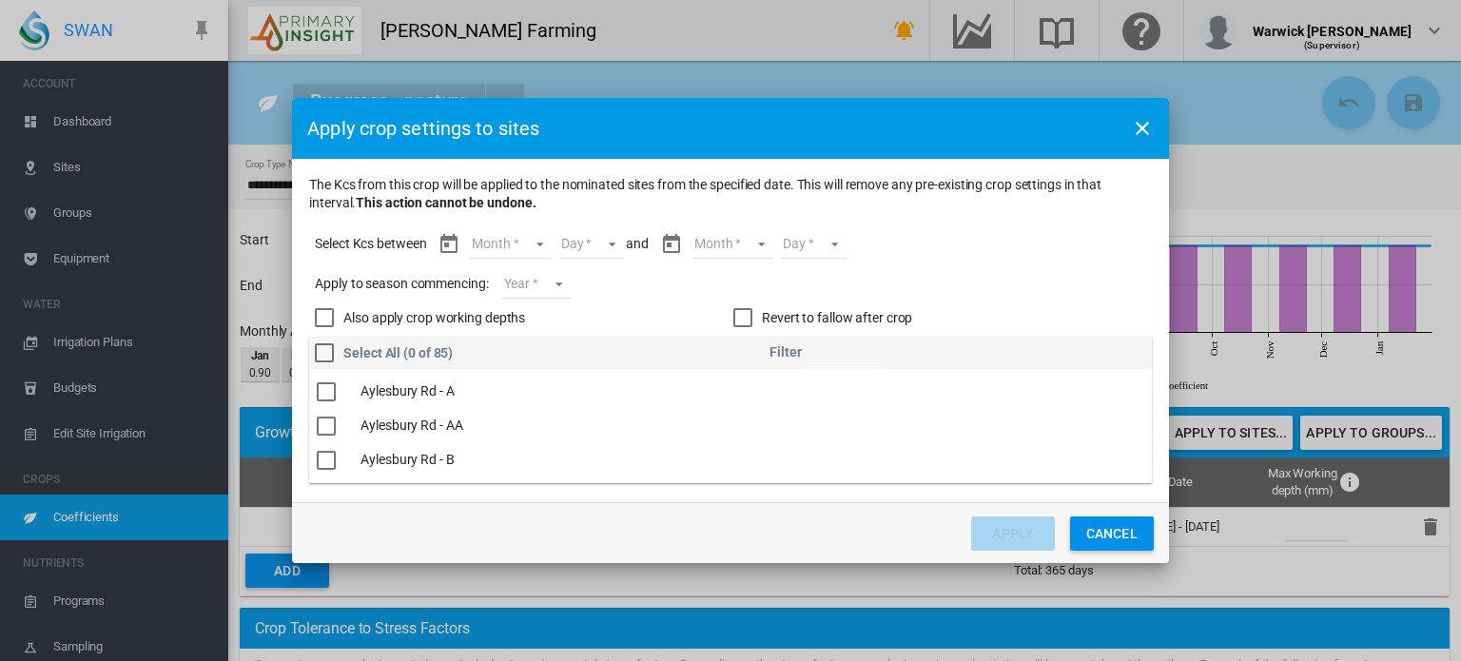
click at [535, 241] on md-select "Month Feb Mar Apr May Jun [DATE] Aug Sept Oct Nov Dec Jan Feb" at bounding box center [510, 244] width 81 height 29
click at [496, 317] on div "Aug" at bounding box center [486, 312] width 24 height 19
click at [600, 249] on md-select "Day 01 02 03 04 05 06 07 08 09 10 11 12 13 14 15 16 17 18 19 20 21 22 23 24 25 …" at bounding box center [575, 244] width 66 height 29
click at [600, 255] on md-option "01" at bounding box center [595, 245] width 129 height 46
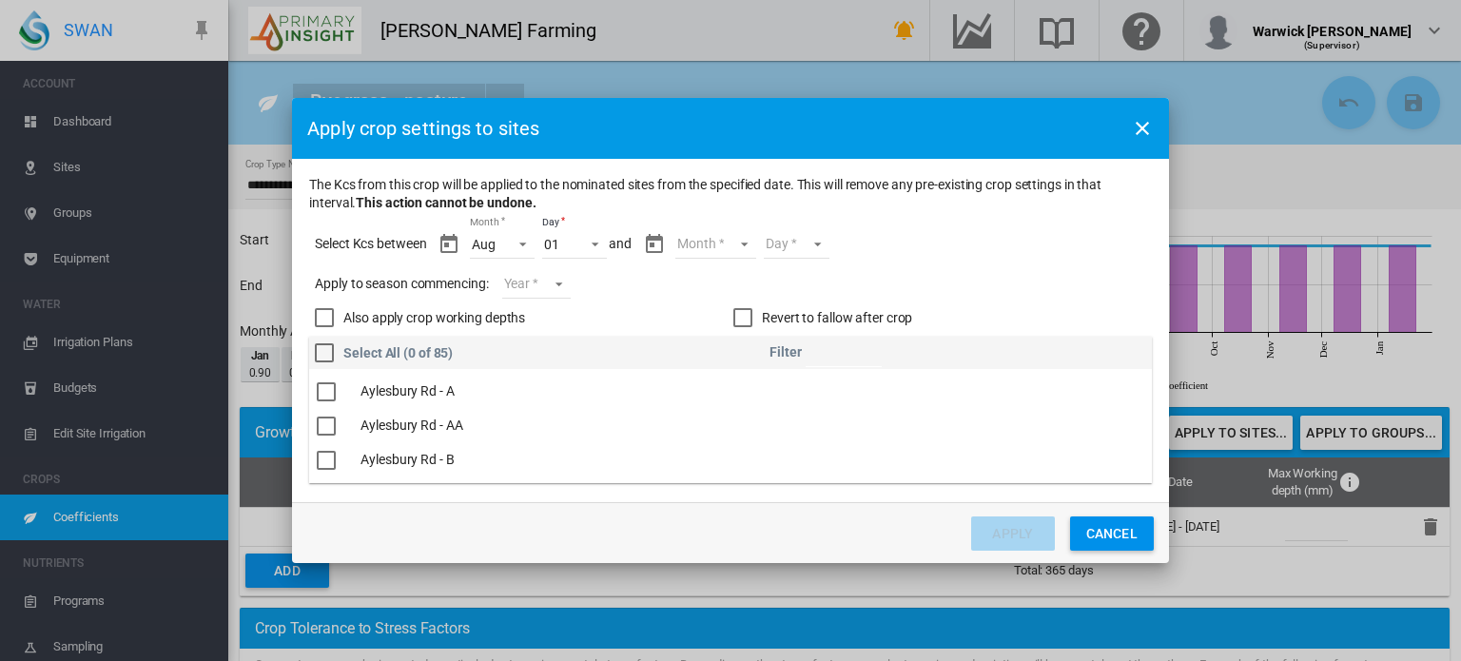
click at [746, 245] on md-select "Month Aug Sept Oct Nov Dec Jan Feb" at bounding box center [716, 244] width 81 height 29
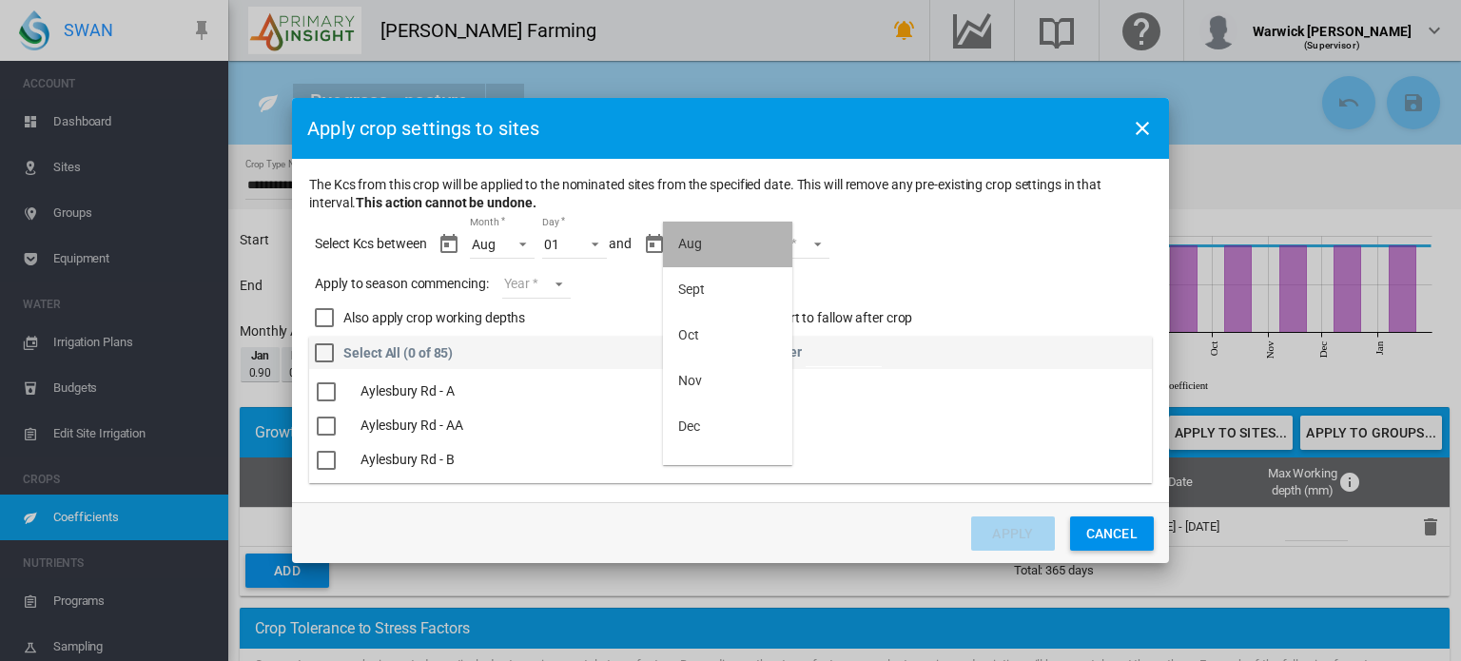
click at [741, 251] on md-option "Aug" at bounding box center [727, 245] width 129 height 46
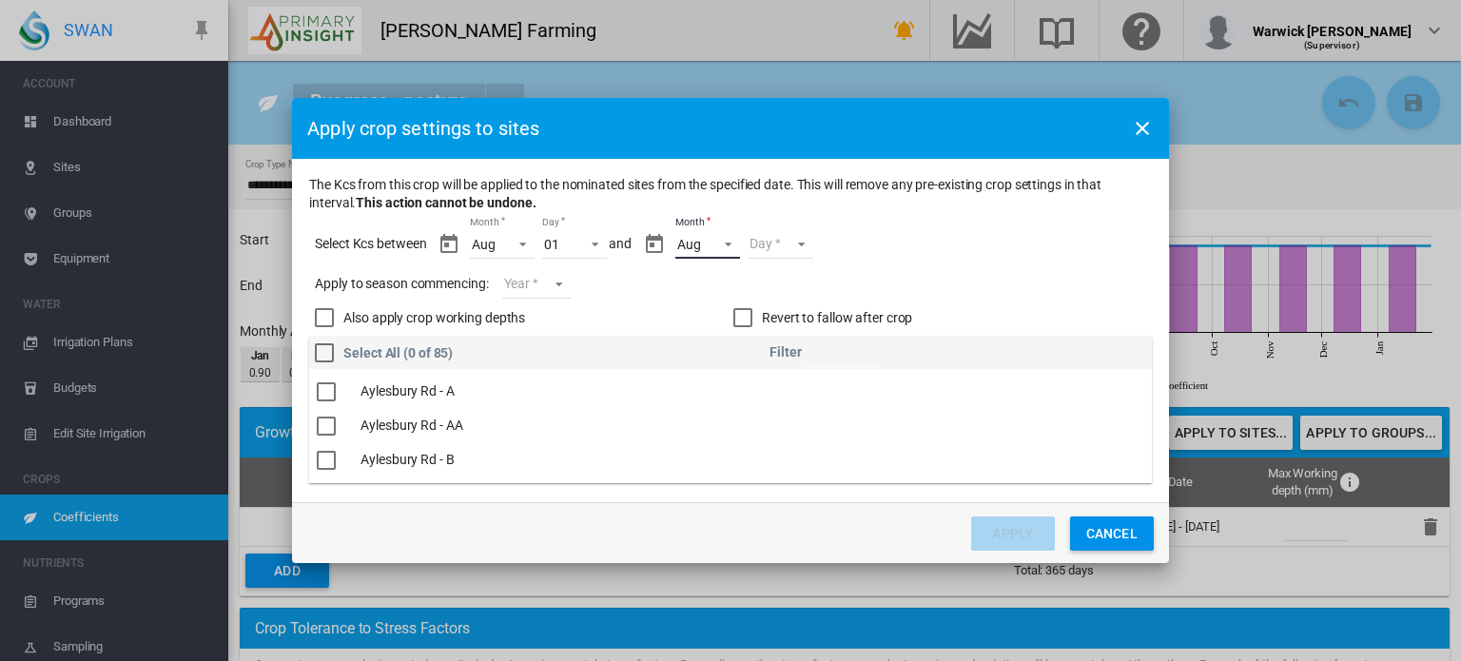
click at [734, 248] on span "Month: Aug" at bounding box center [723, 242] width 23 height 17
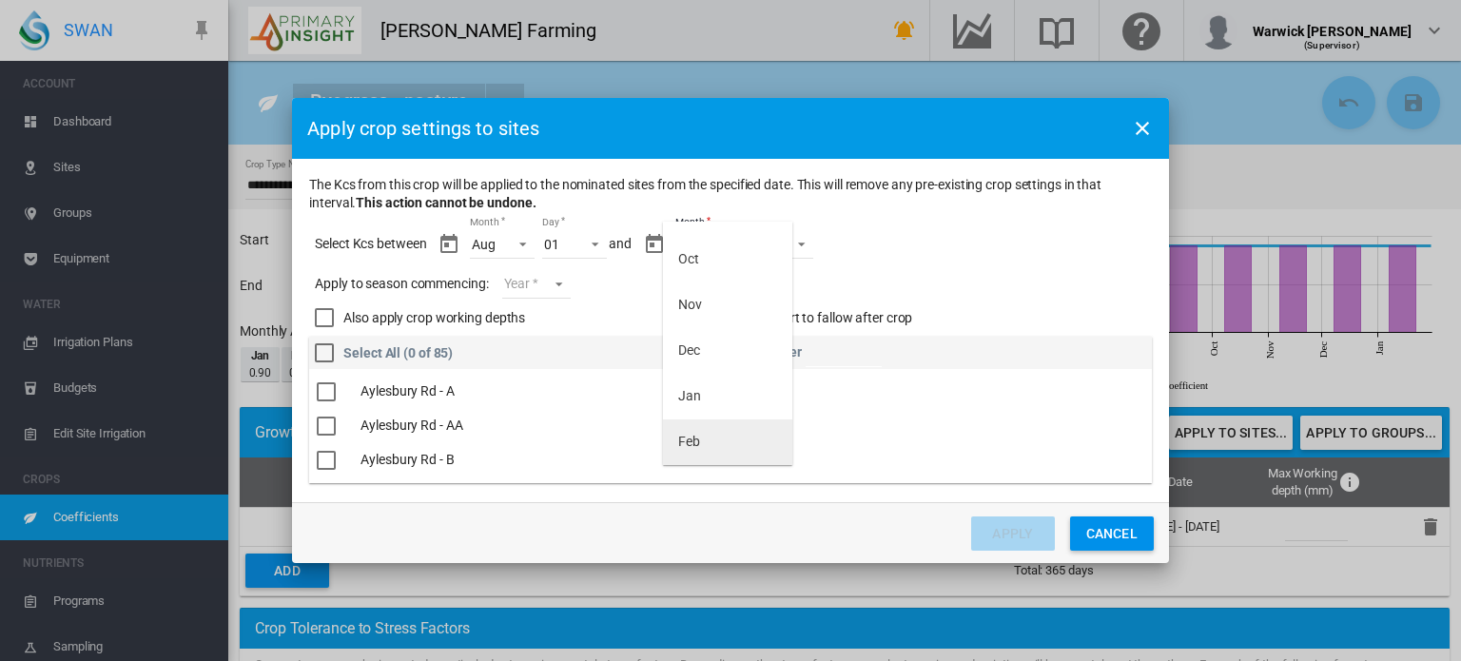
click at [692, 436] on div "Feb" at bounding box center [689, 442] width 22 height 19
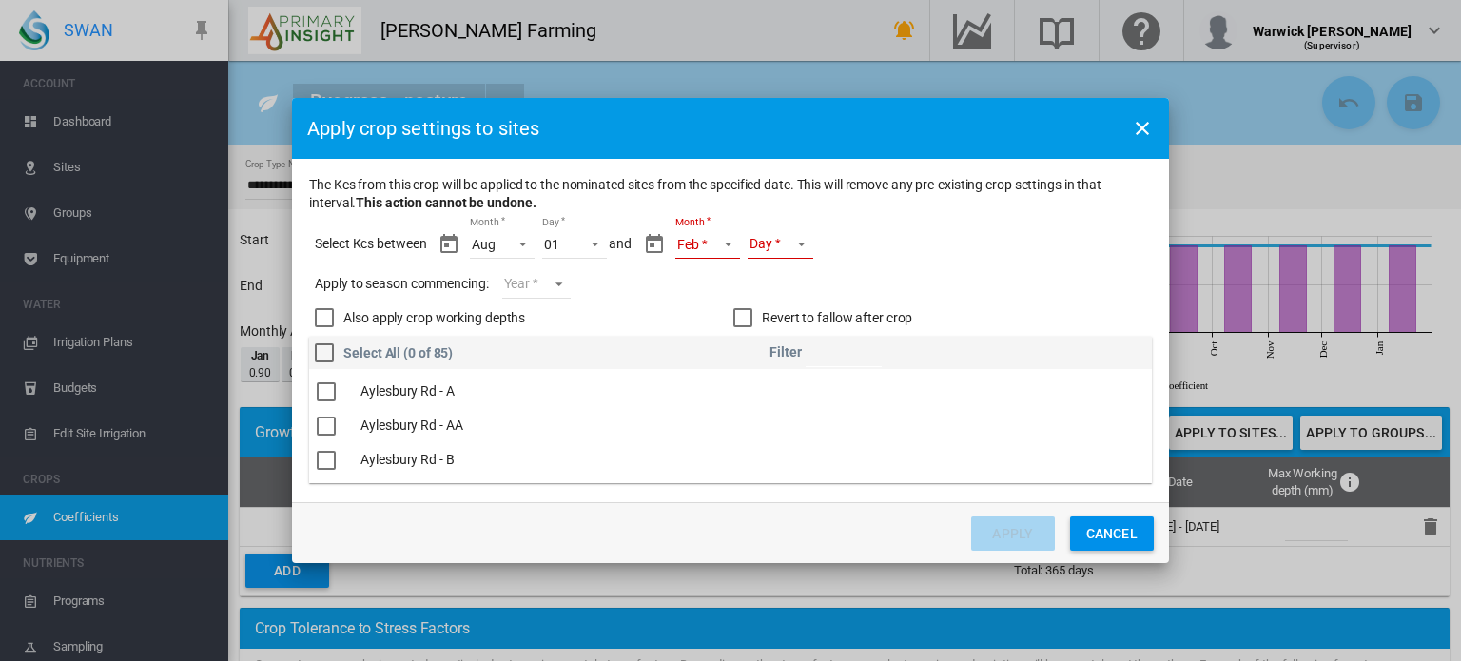
click at [796, 248] on md-select "Day 01 02 03 04 05 06 07 08 09 10 11 12 13 14" at bounding box center [781, 244] width 66 height 29
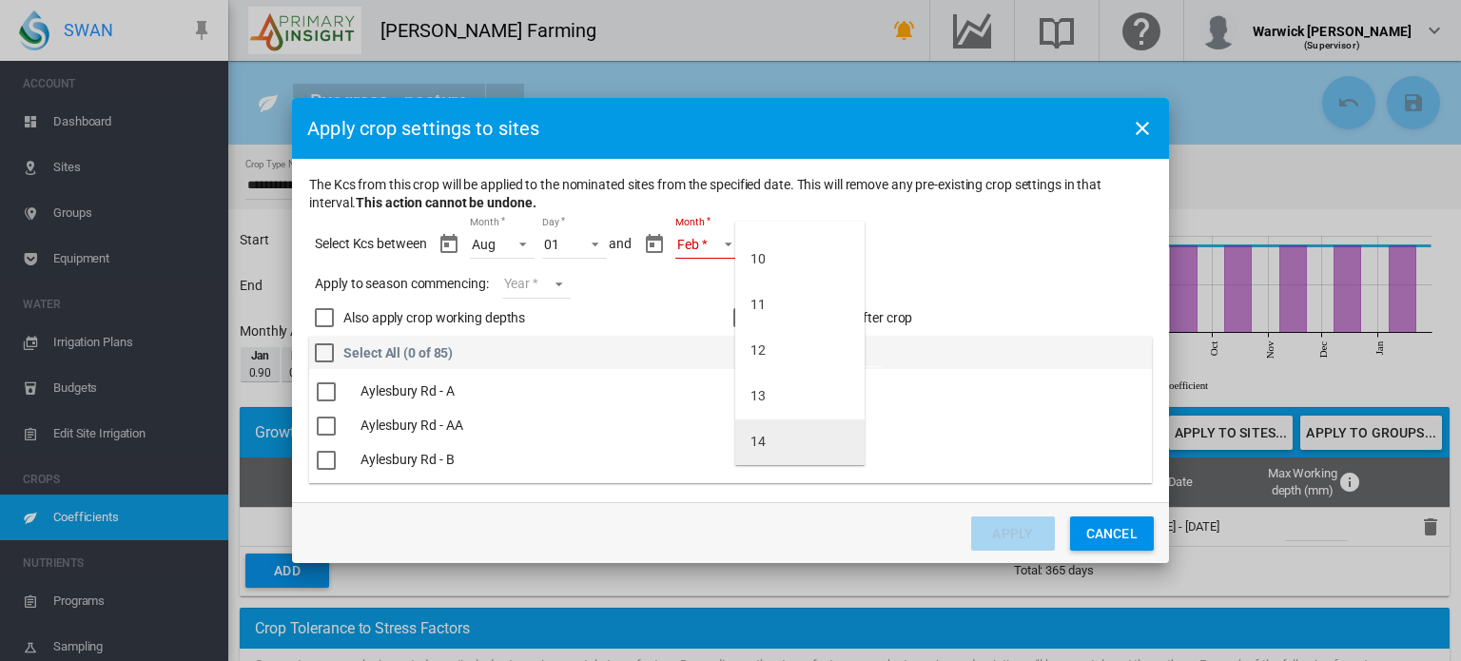
click at [788, 444] on md-option "14" at bounding box center [799, 443] width 129 height 46
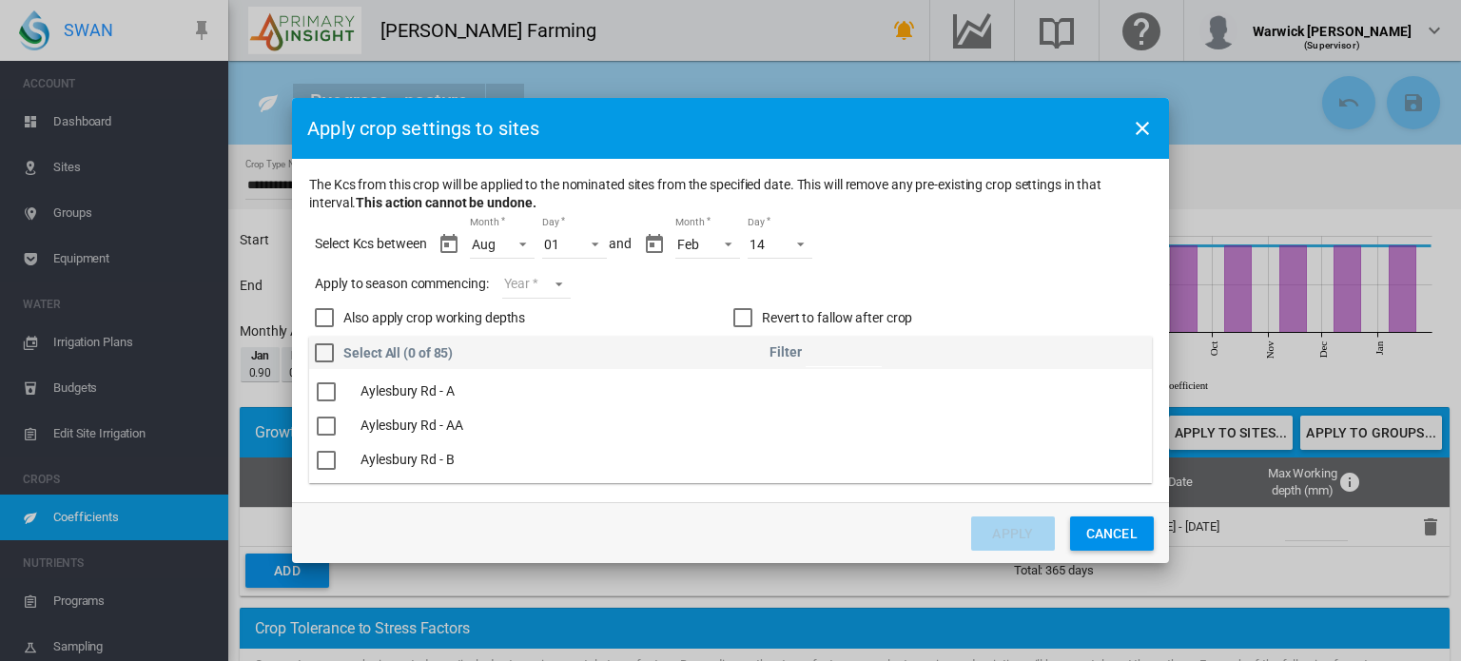
click at [545, 275] on md-select "Year [DATE] [CREDIT_CARD_NUMBER]" at bounding box center [536, 284] width 69 height 29
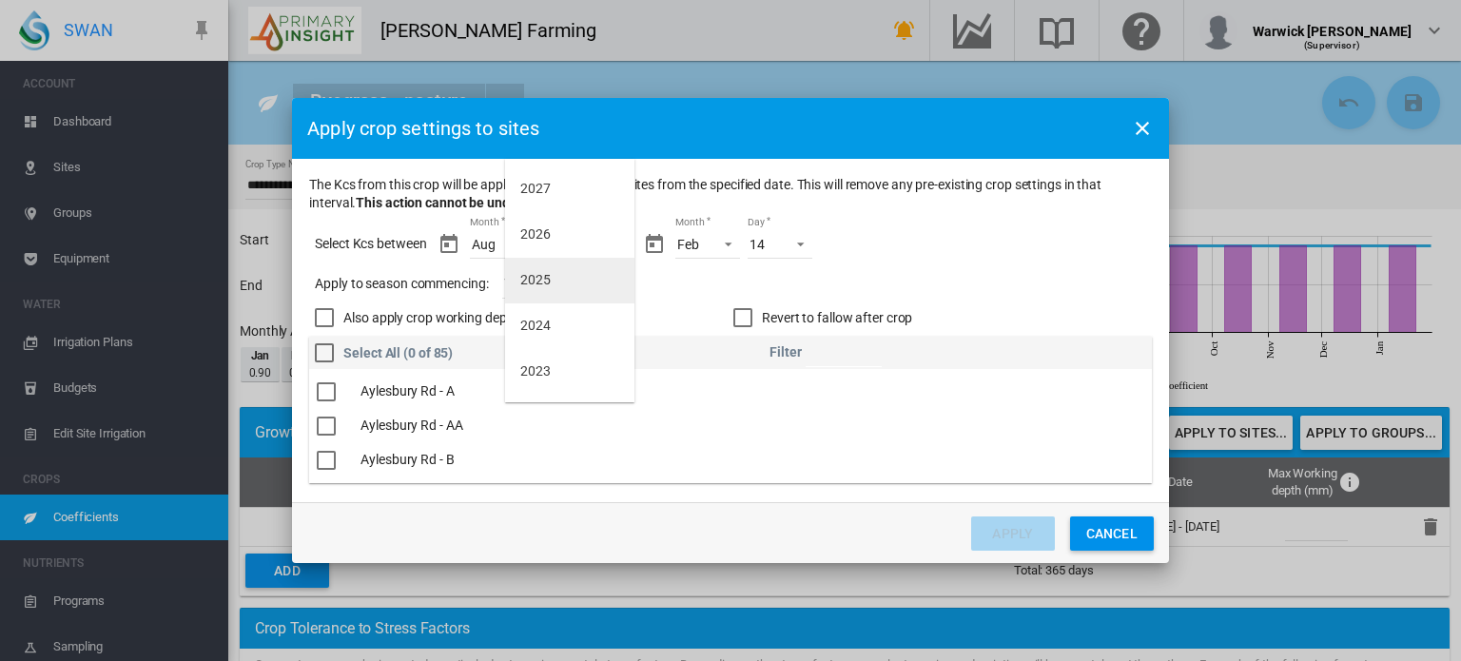
click at [556, 294] on md-option "2025" at bounding box center [569, 281] width 129 height 46
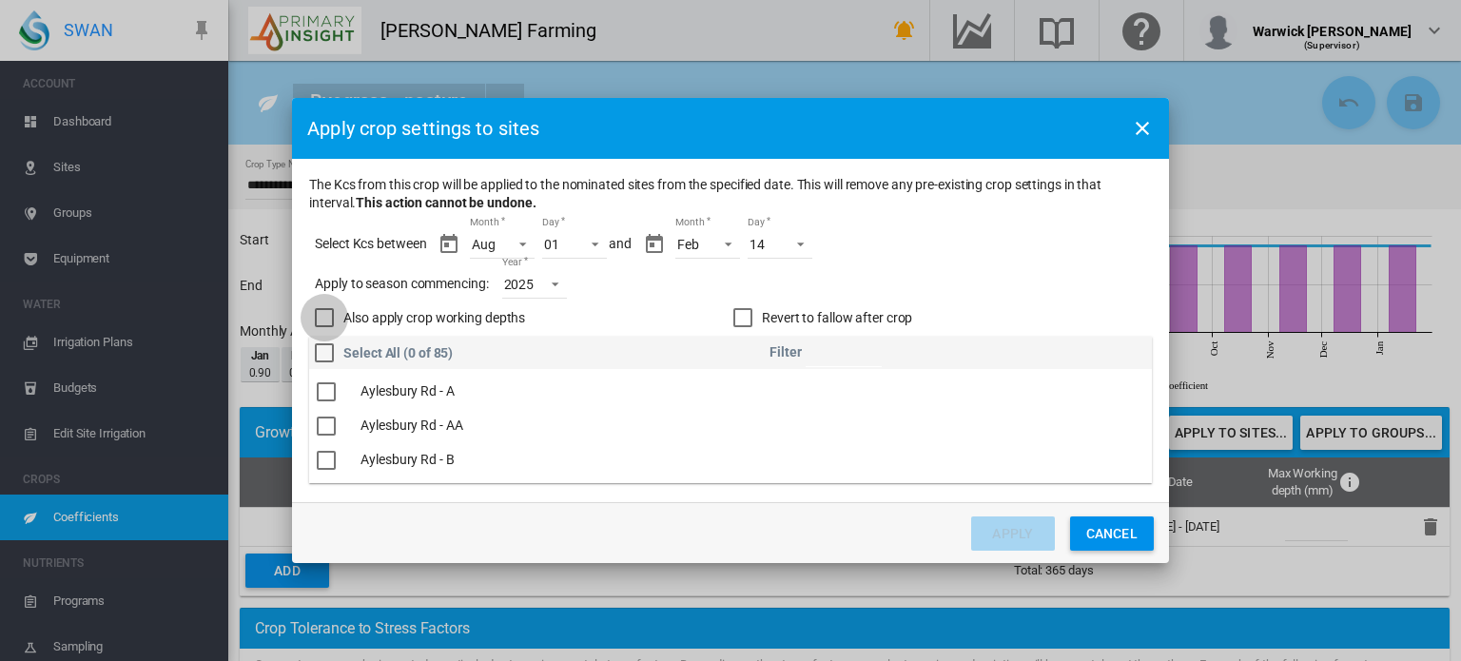
click at [321, 312] on div "Also apply crop working depths" at bounding box center [324, 317] width 19 height 19
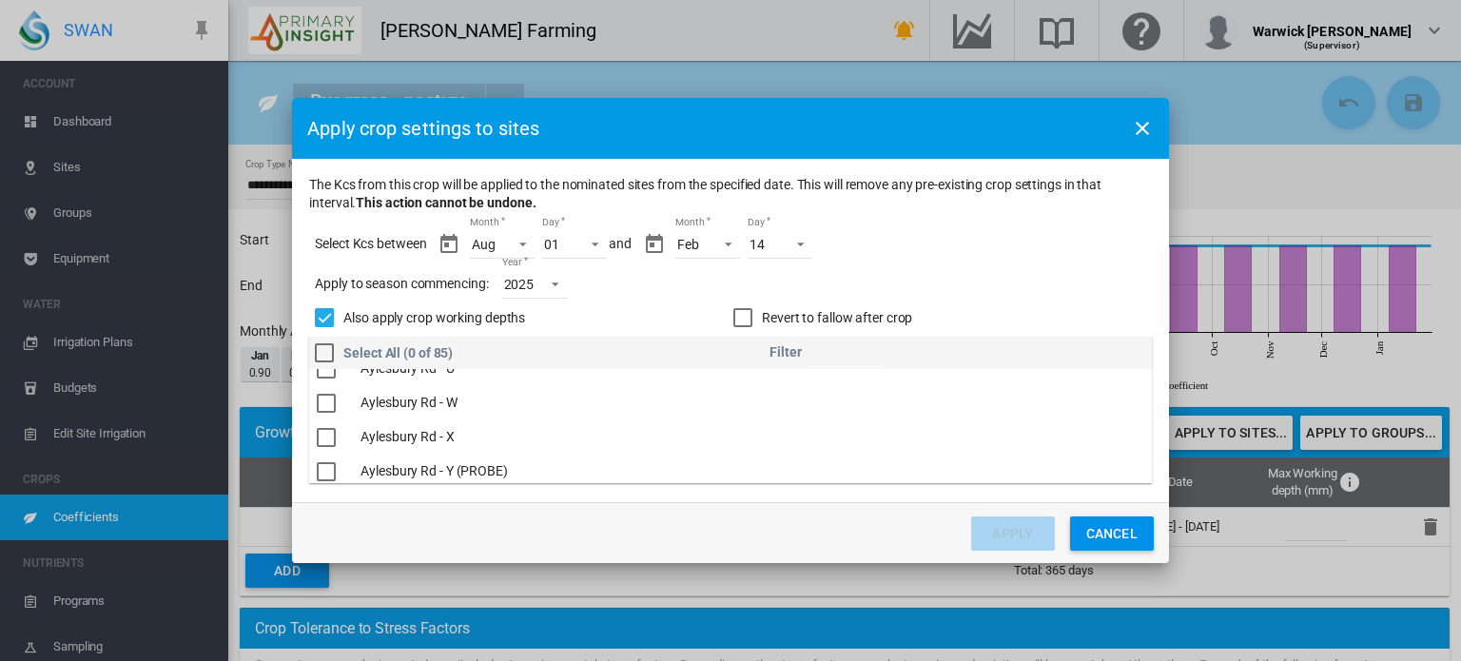
click at [330, 379] on div "The Kcs ..." at bounding box center [326, 369] width 19 height 19
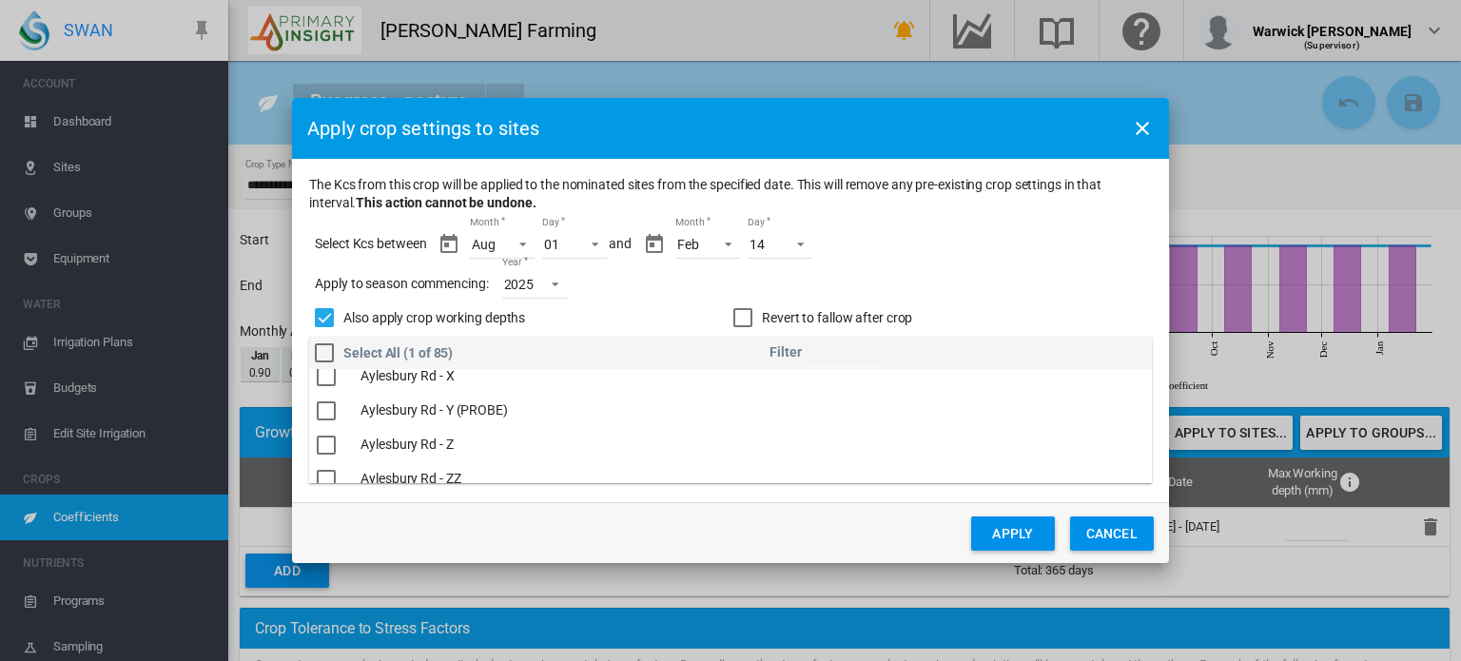
scroll to position [887, 0]
click at [331, 462] on div "The Kcs ..." at bounding box center [326, 464] width 19 height 19
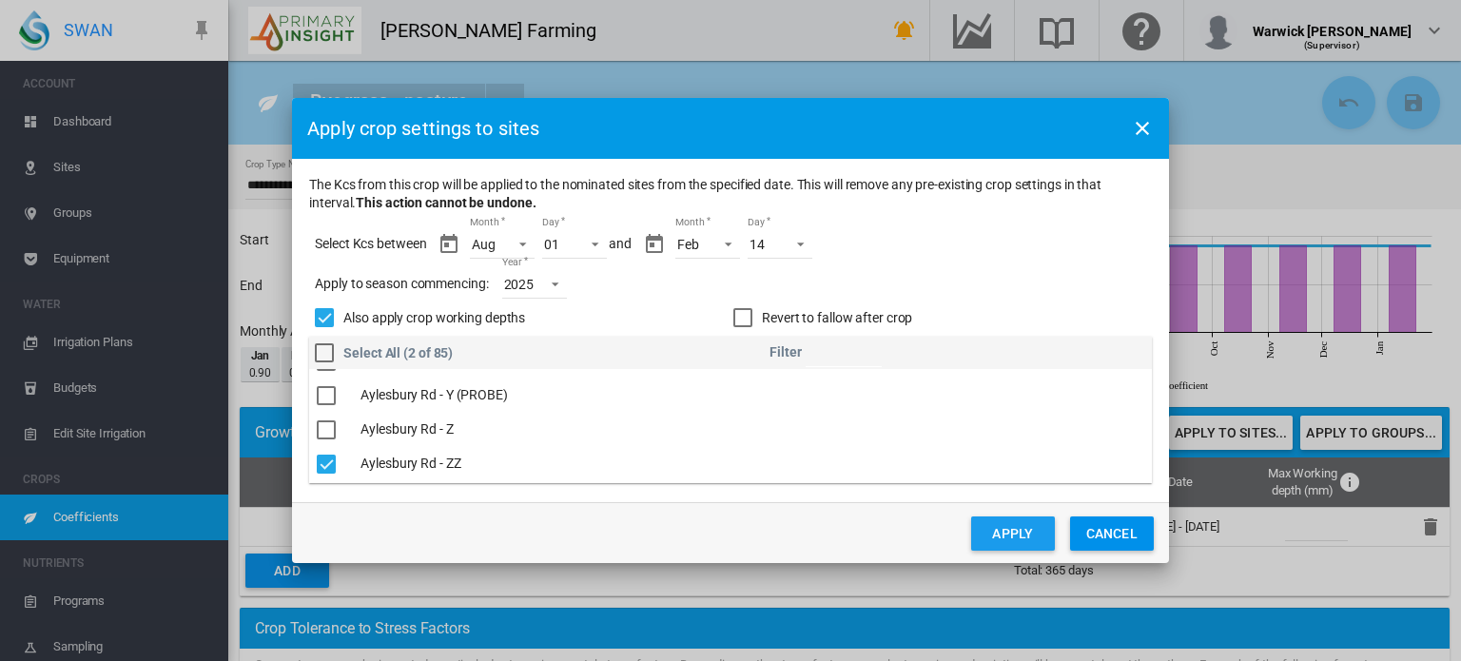
click at [1009, 539] on button "Apply" at bounding box center [1013, 534] width 84 height 34
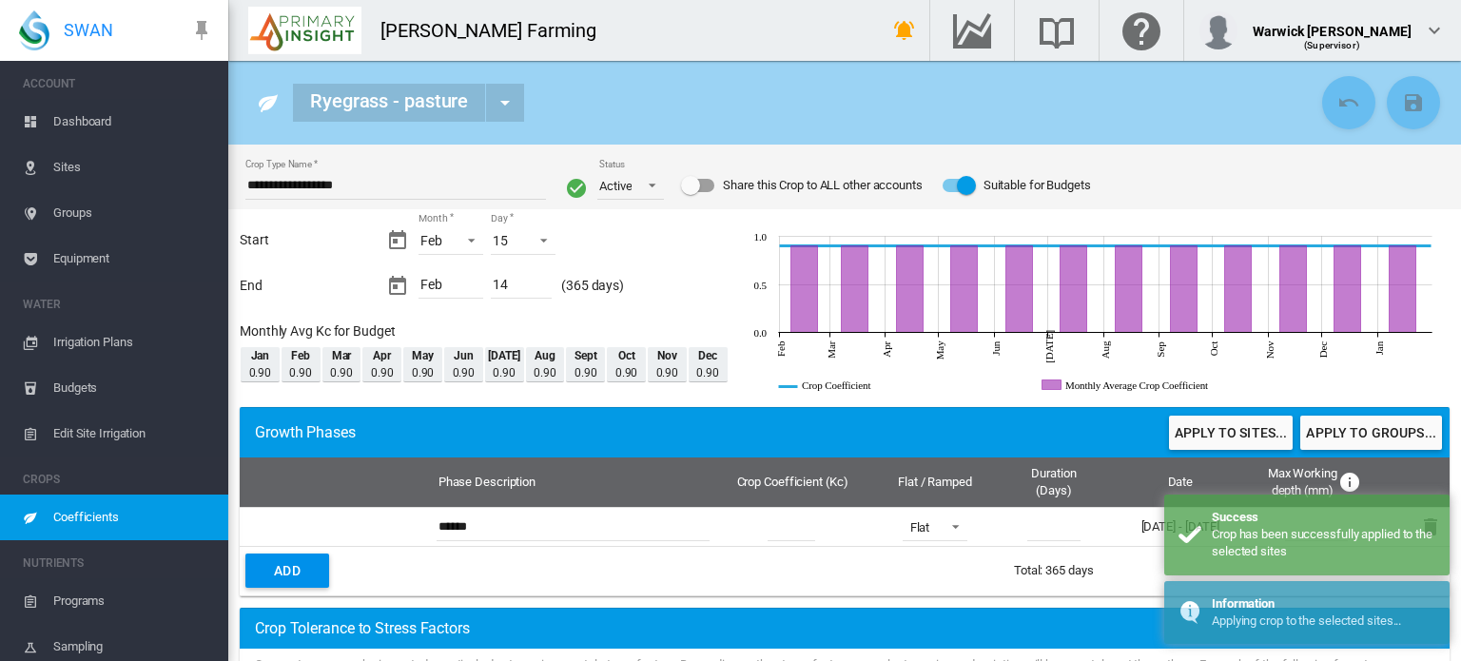
click at [69, 114] on span "Dashboard" at bounding box center [133, 122] width 160 height 46
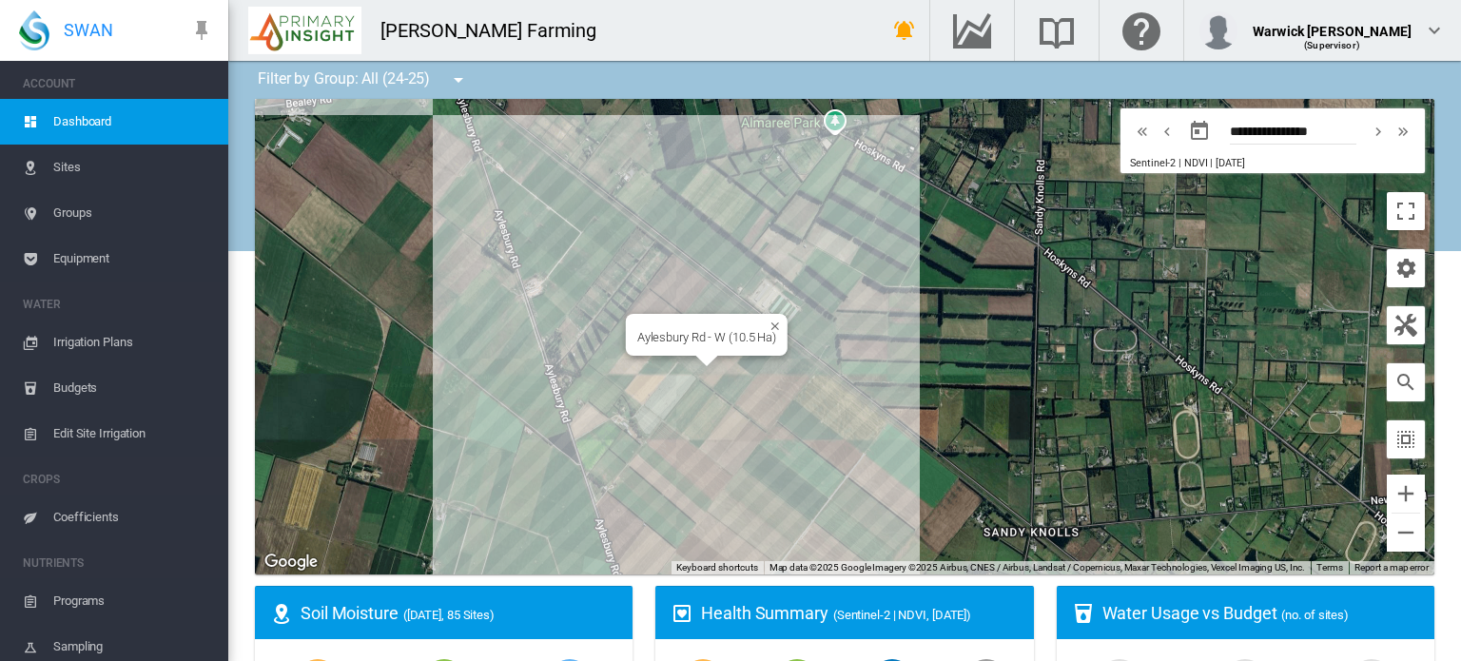
click at [687, 358] on div "Aylesbury Rd - W (10.5 Ha)" at bounding box center [845, 337] width 1180 height 476
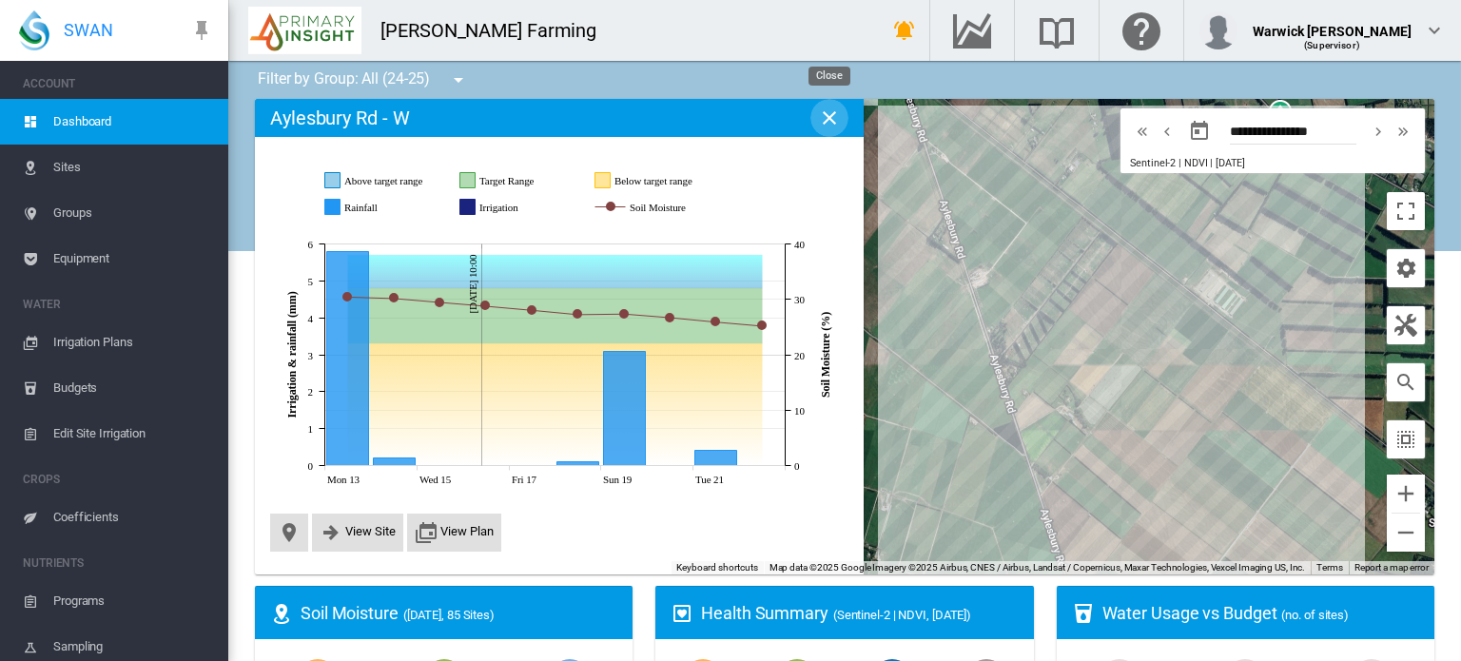
click at [833, 128] on md-icon "icon-close" at bounding box center [829, 118] width 23 height 23
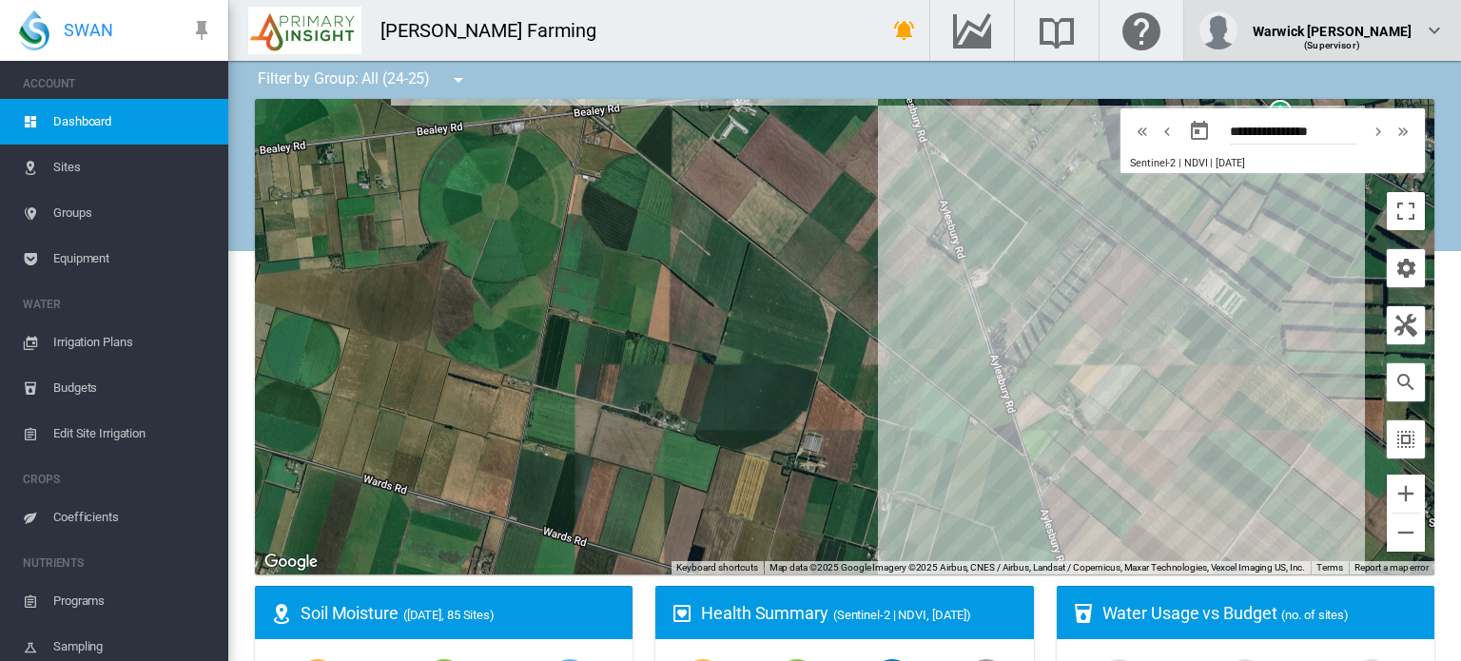
click at [1416, 29] on div "Warwick [PERSON_NAME] (Supervisor)" at bounding box center [1323, 30] width 246 height 38
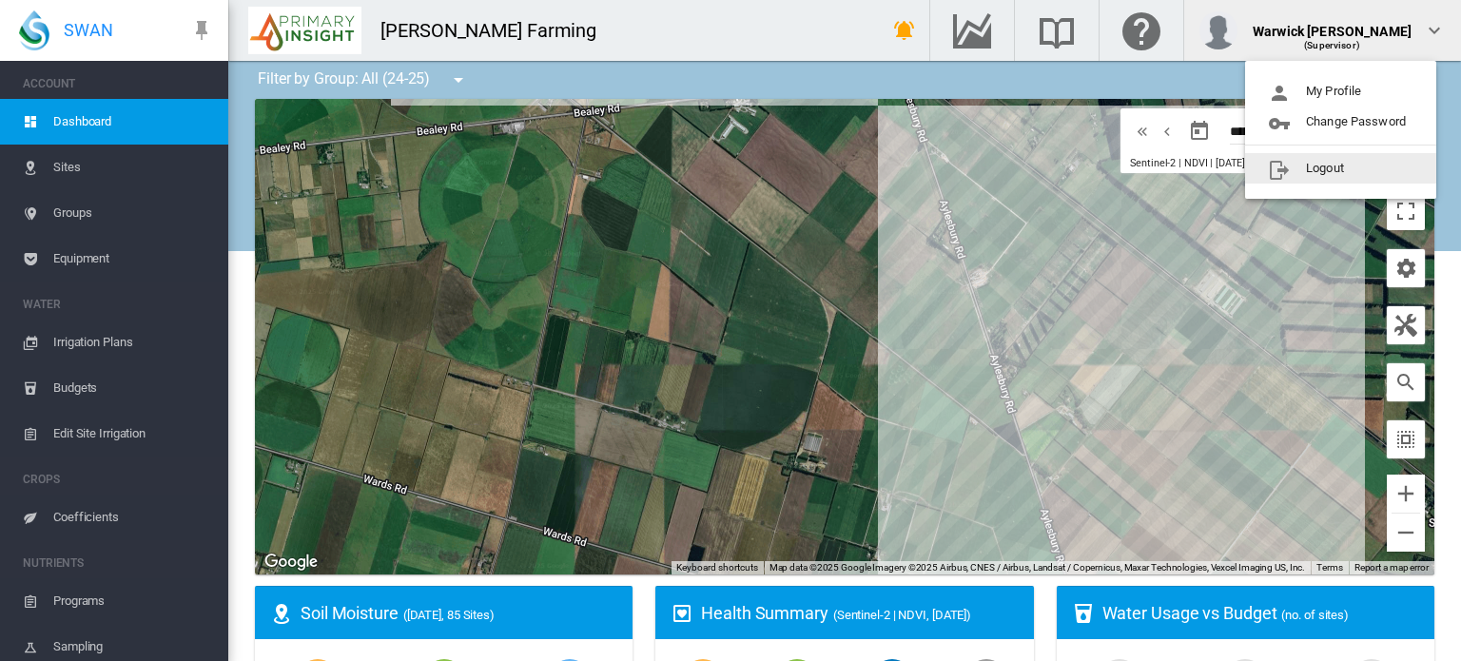
click at [1317, 166] on button "Logout" at bounding box center [1340, 168] width 191 height 30
